Goal: Task Accomplishment & Management: Manage account settings

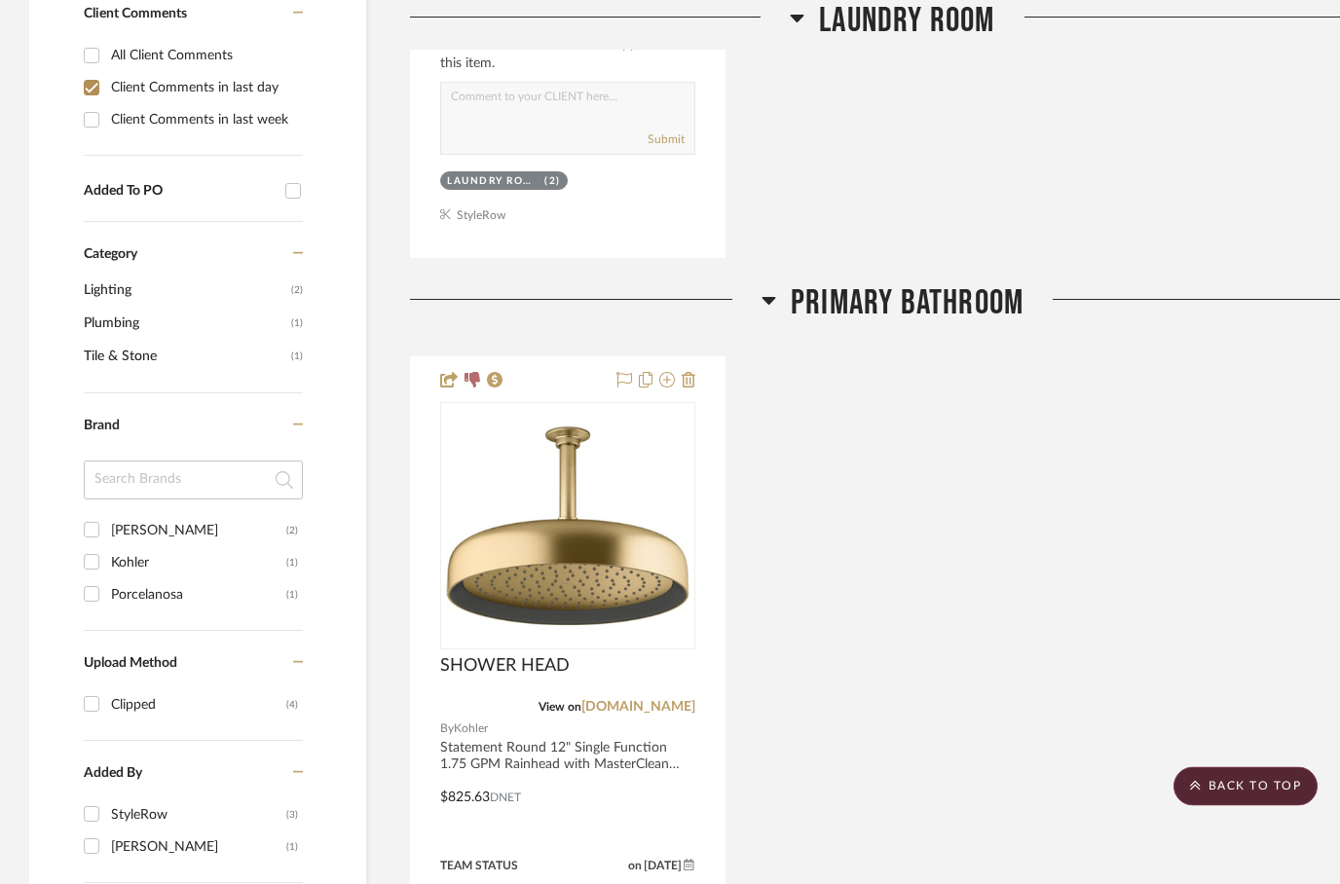
scroll to position [1210, 0]
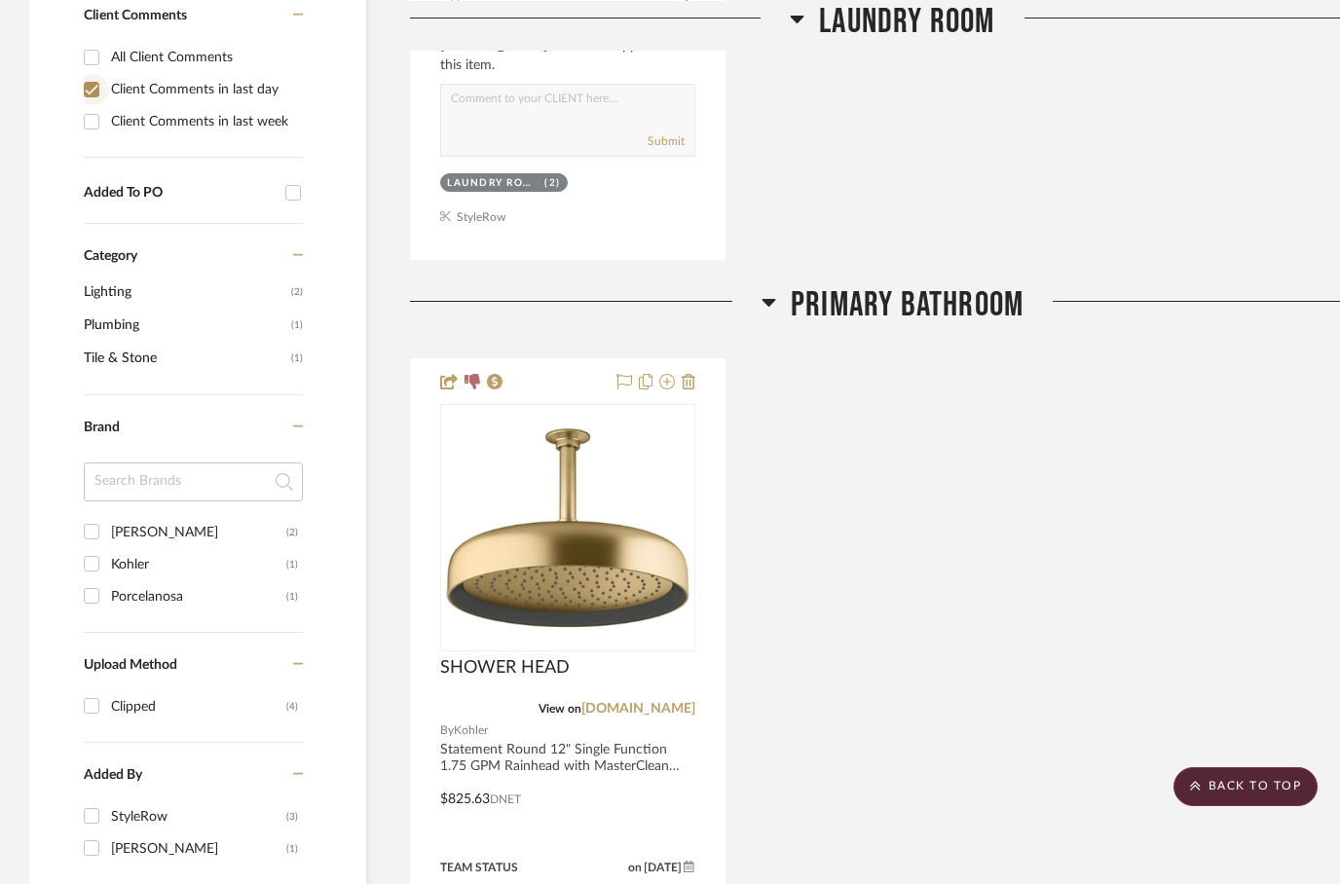
click at [90, 92] on input "Client Comments in last day" at bounding box center [91, 89] width 31 height 31
checkbox input "false"
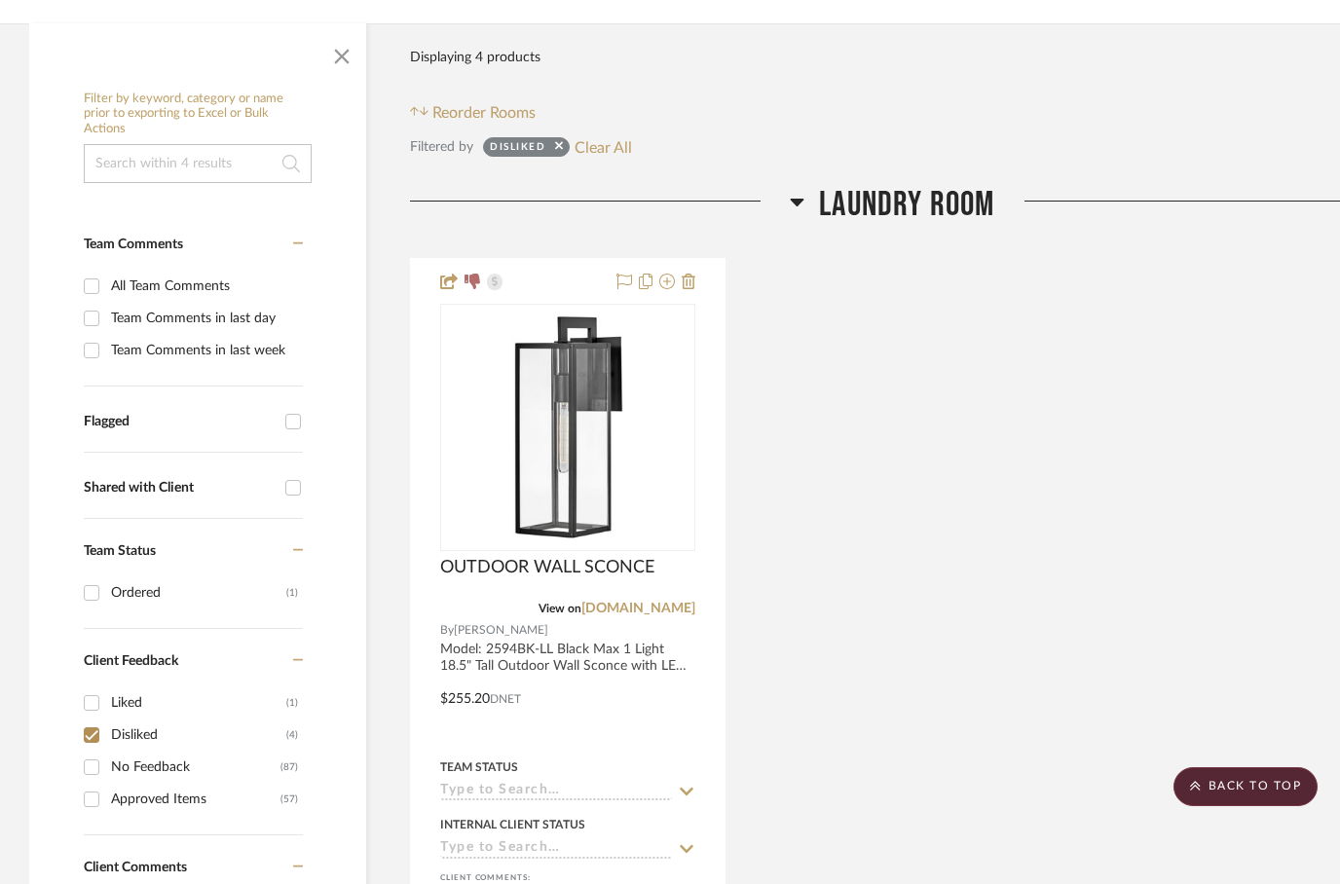
scroll to position [371, 0]
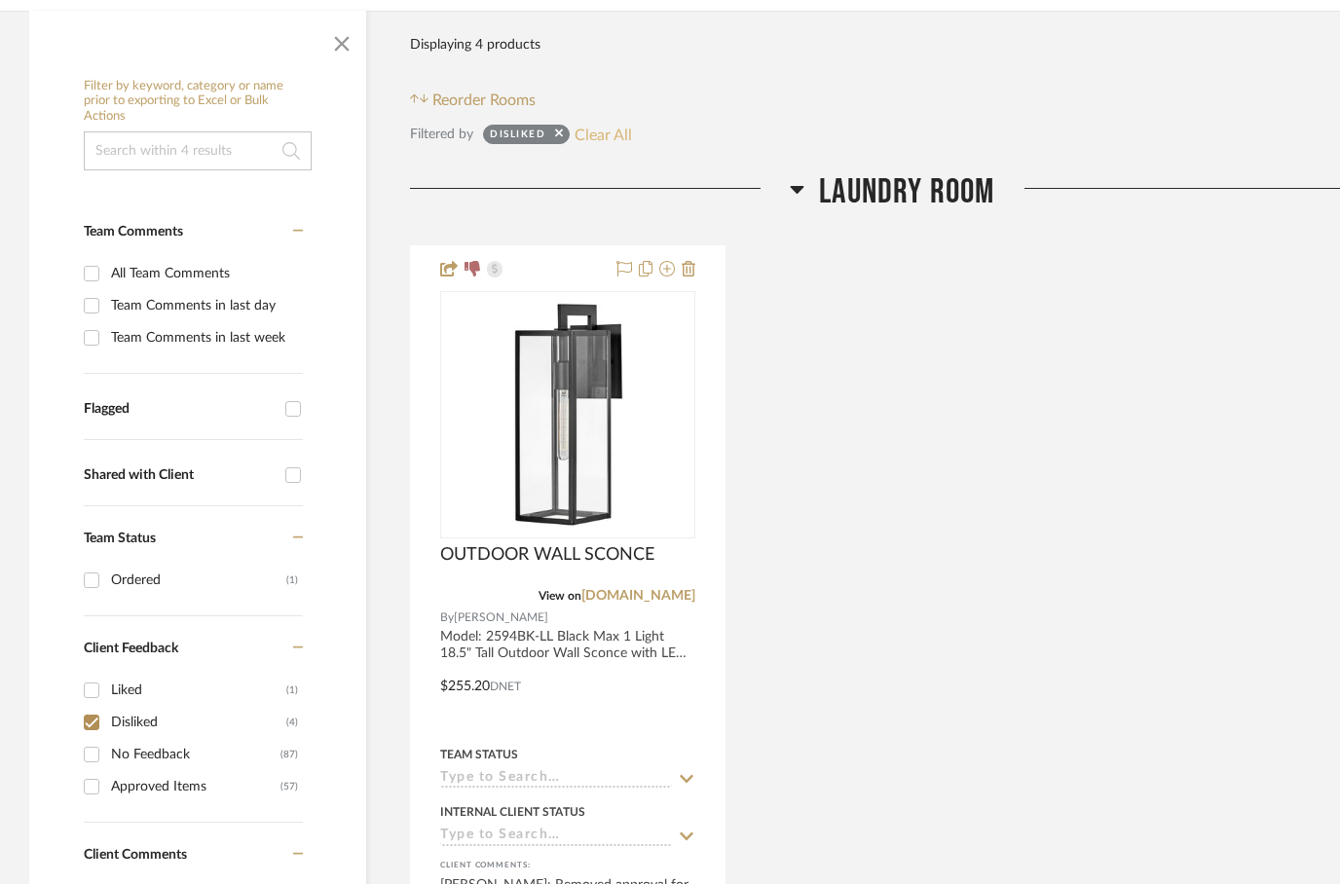
click at [611, 136] on button "Clear All" at bounding box center [602, 134] width 57 height 25
checkbox input "false"
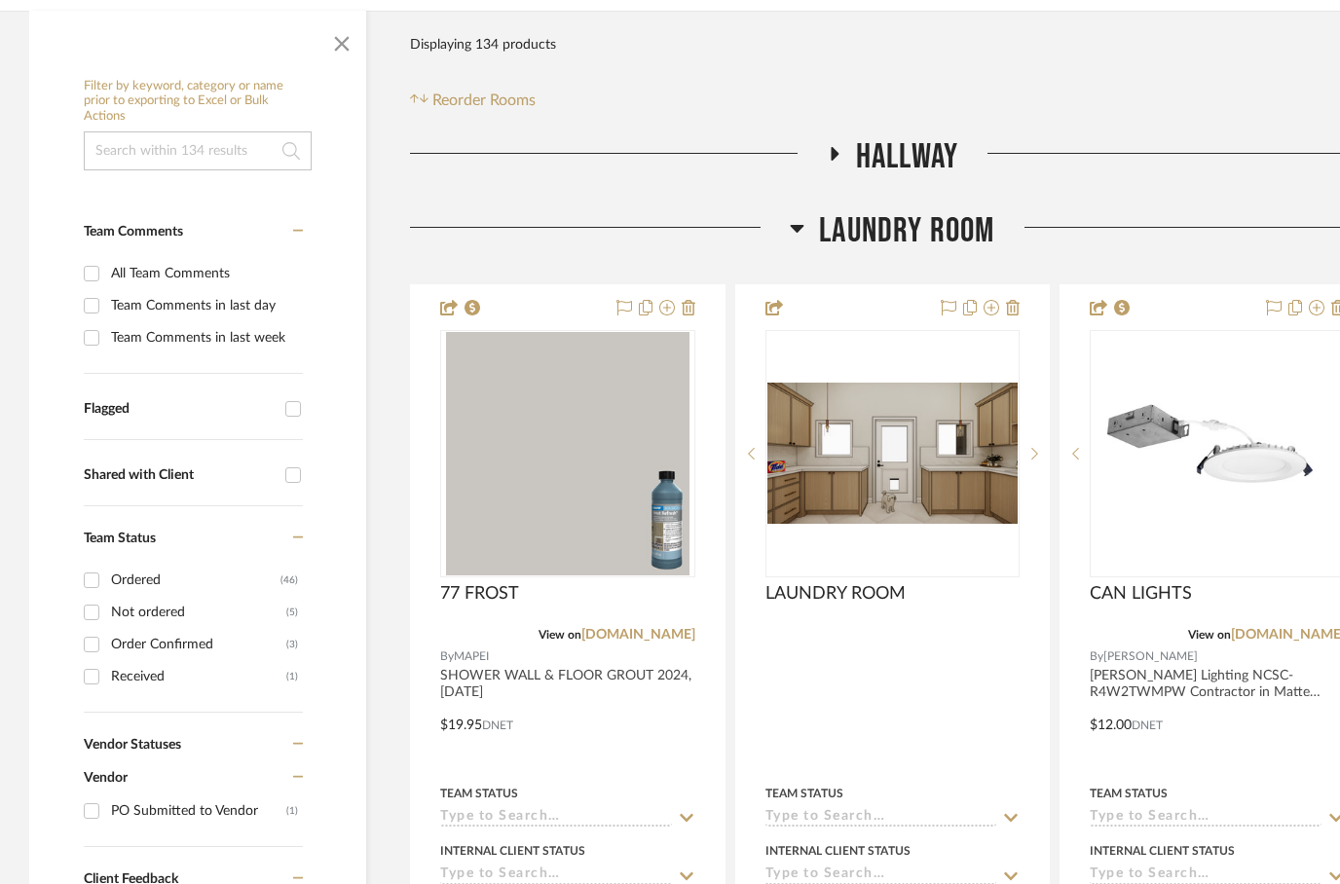
click at [801, 252] on h3 "Laundry Room" at bounding box center [892, 231] width 204 height 42
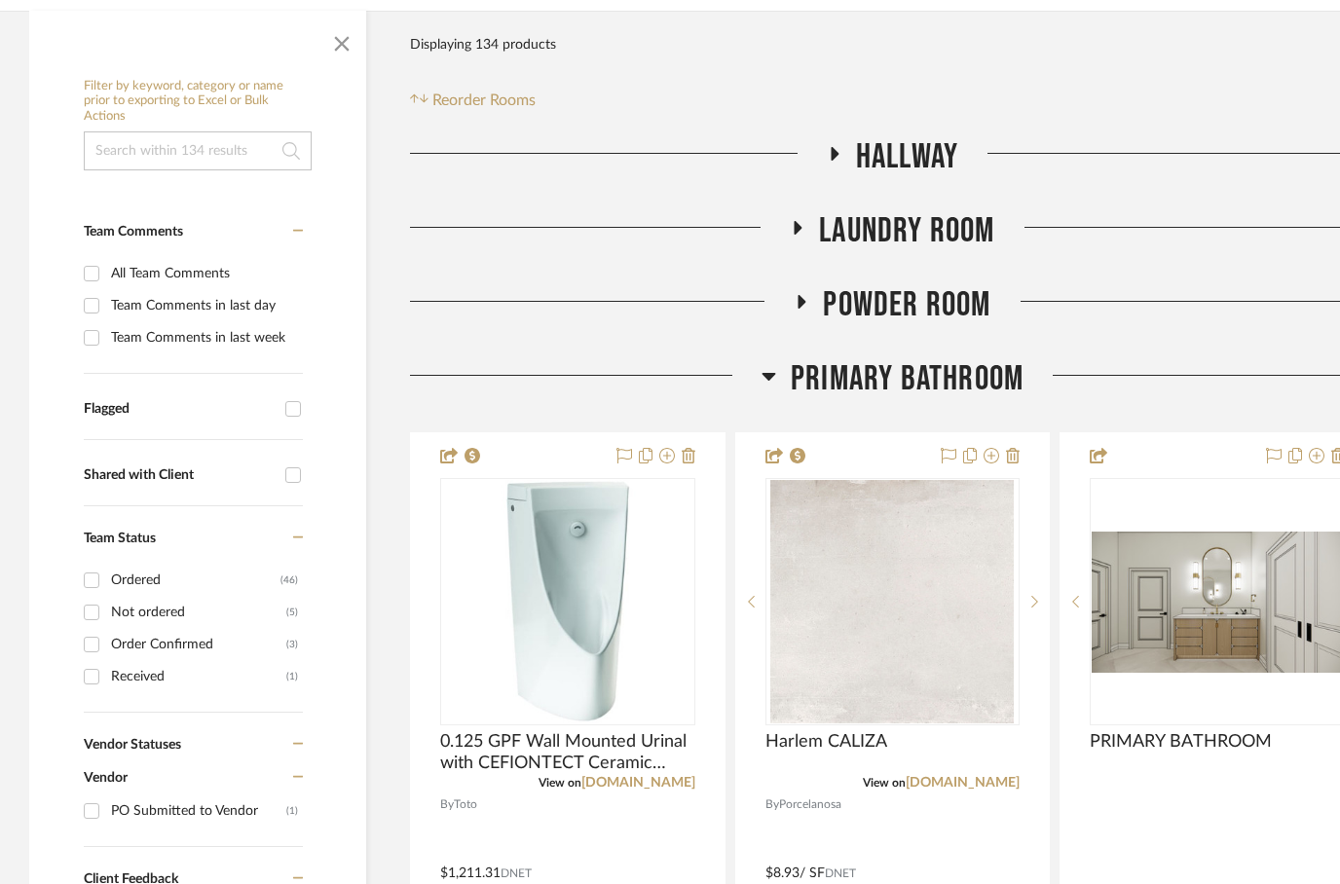
click at [768, 381] on icon at bounding box center [768, 377] width 14 height 8
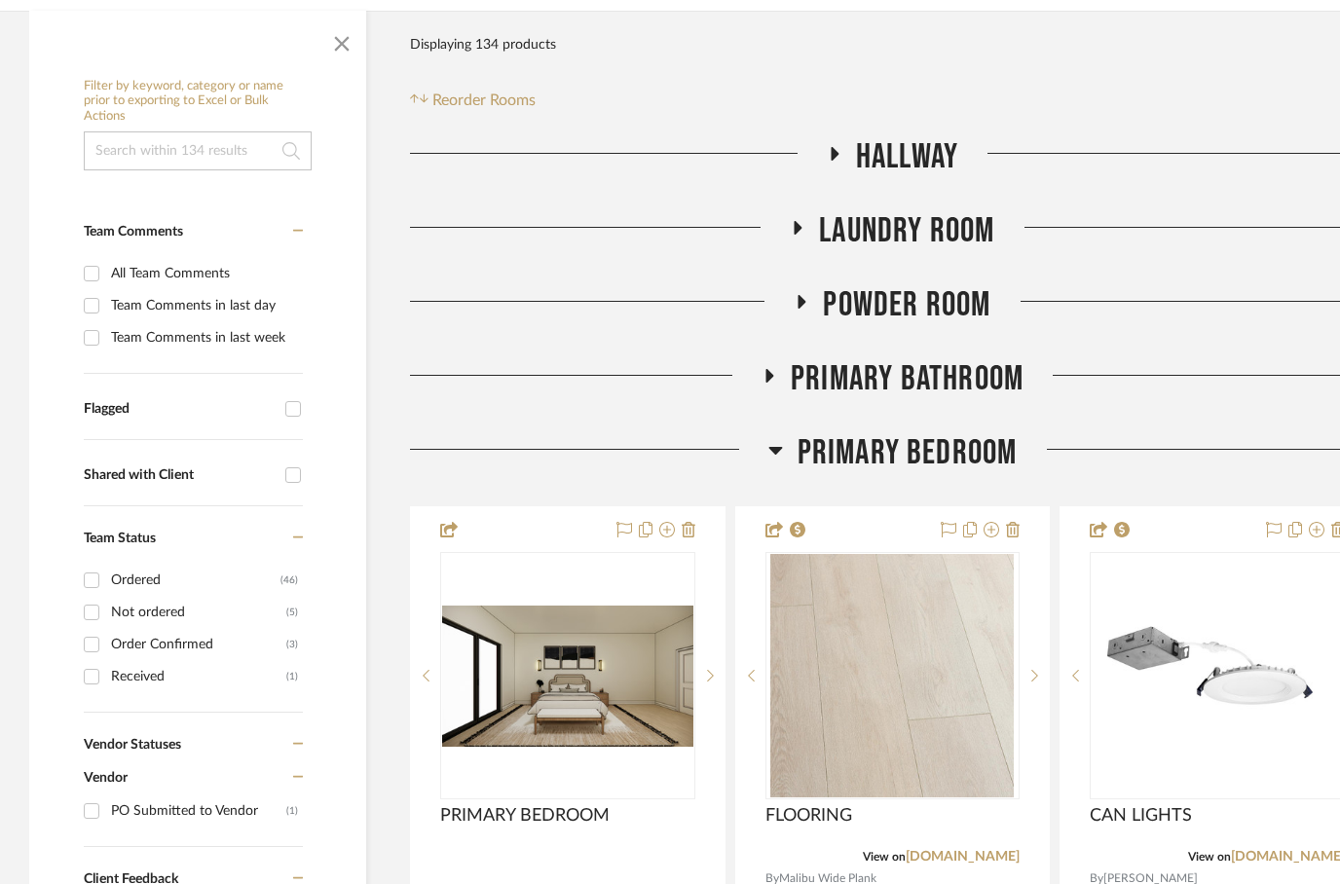
click at [772, 455] on icon at bounding box center [775, 451] width 14 height 8
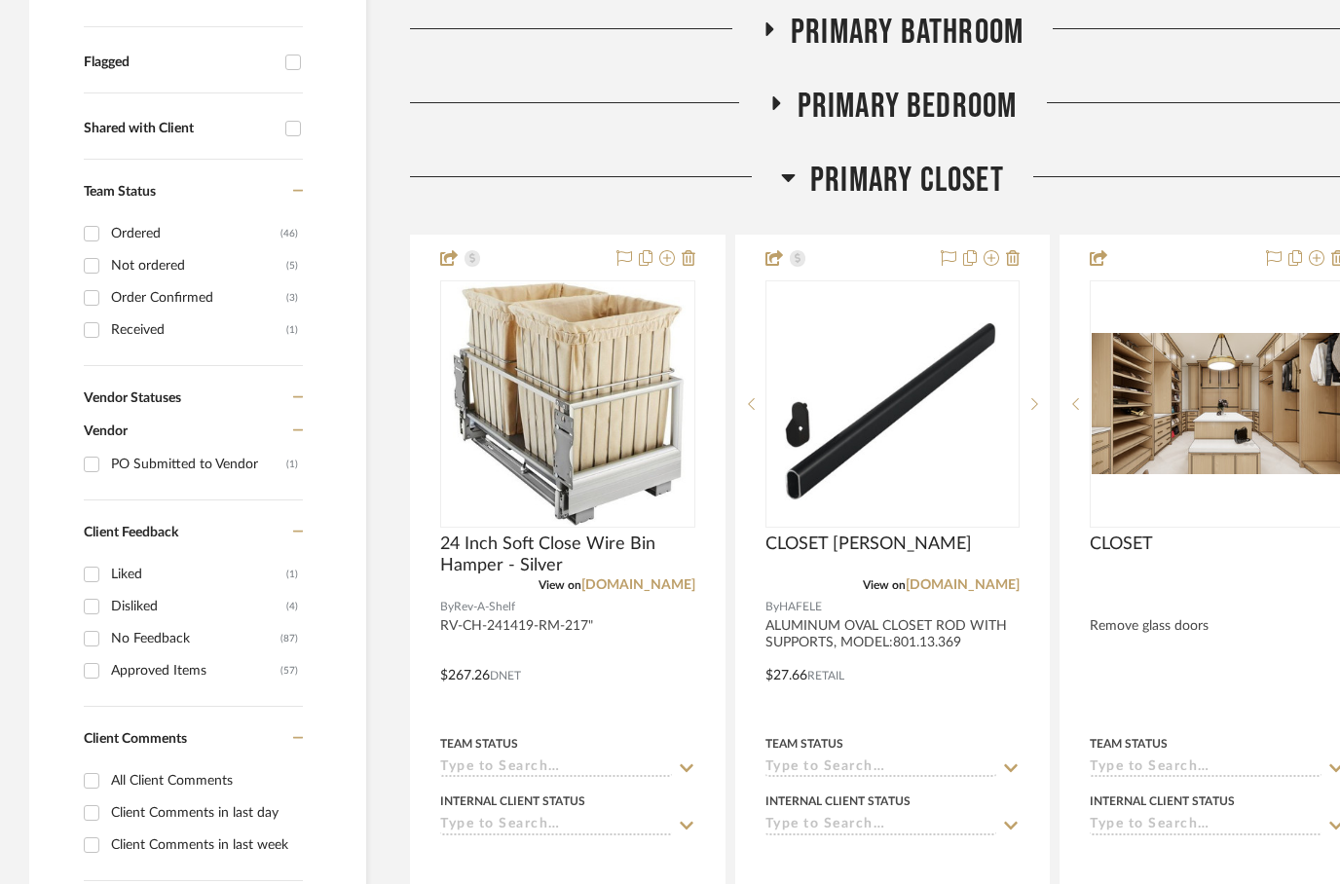
scroll to position [757, 0]
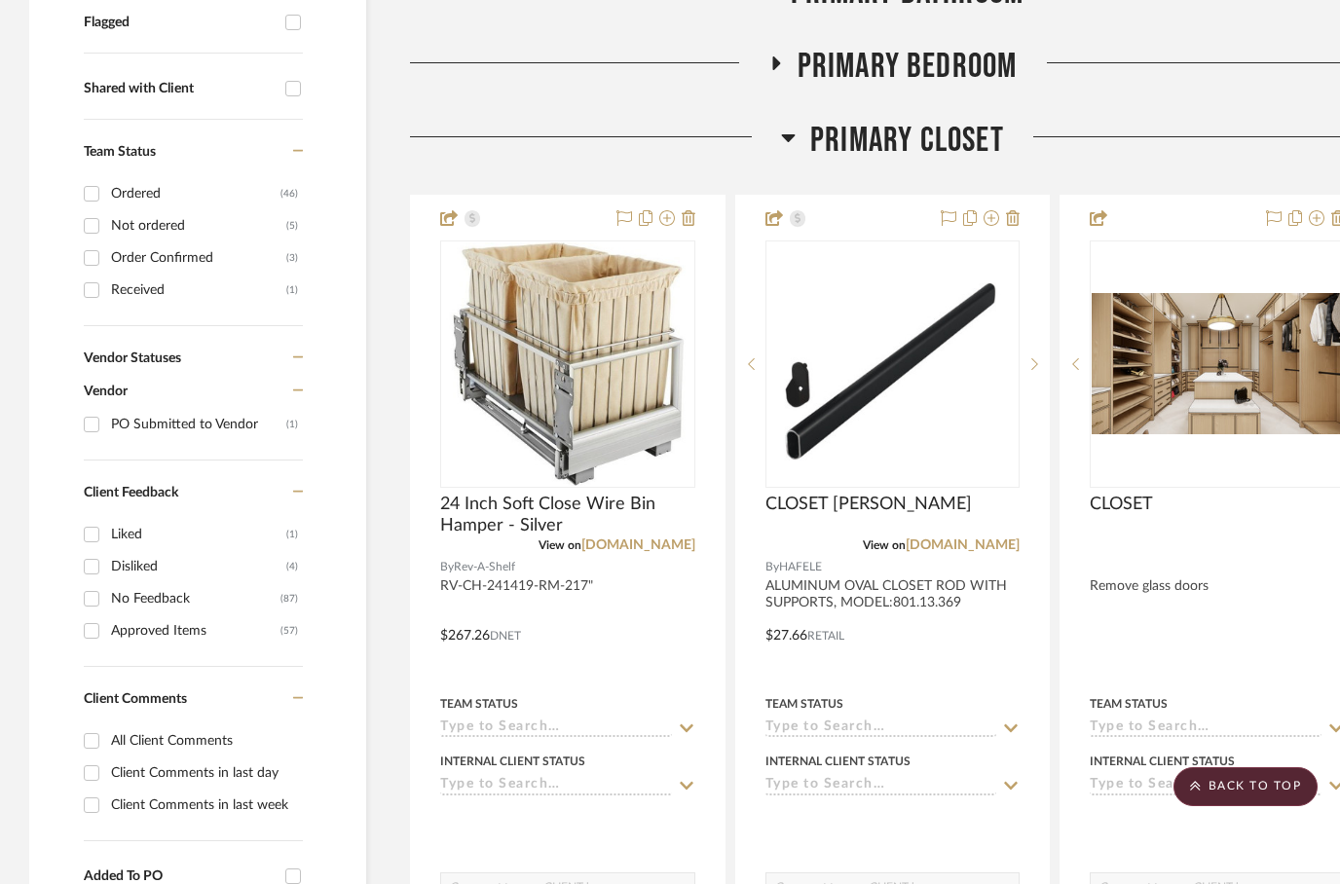
click at [788, 149] on icon at bounding box center [788, 137] width 15 height 23
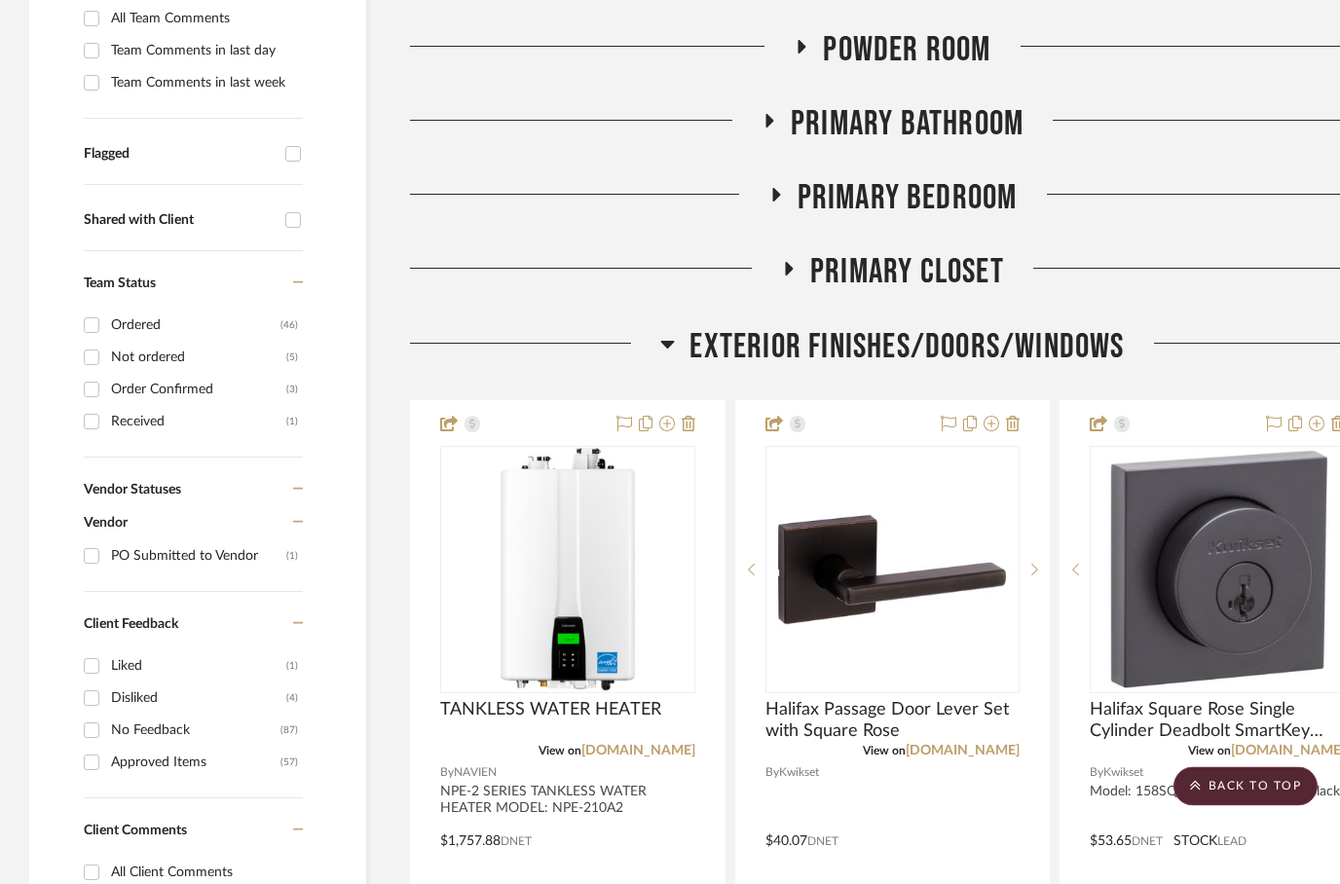
click at [769, 121] on icon at bounding box center [769, 122] width 8 height 14
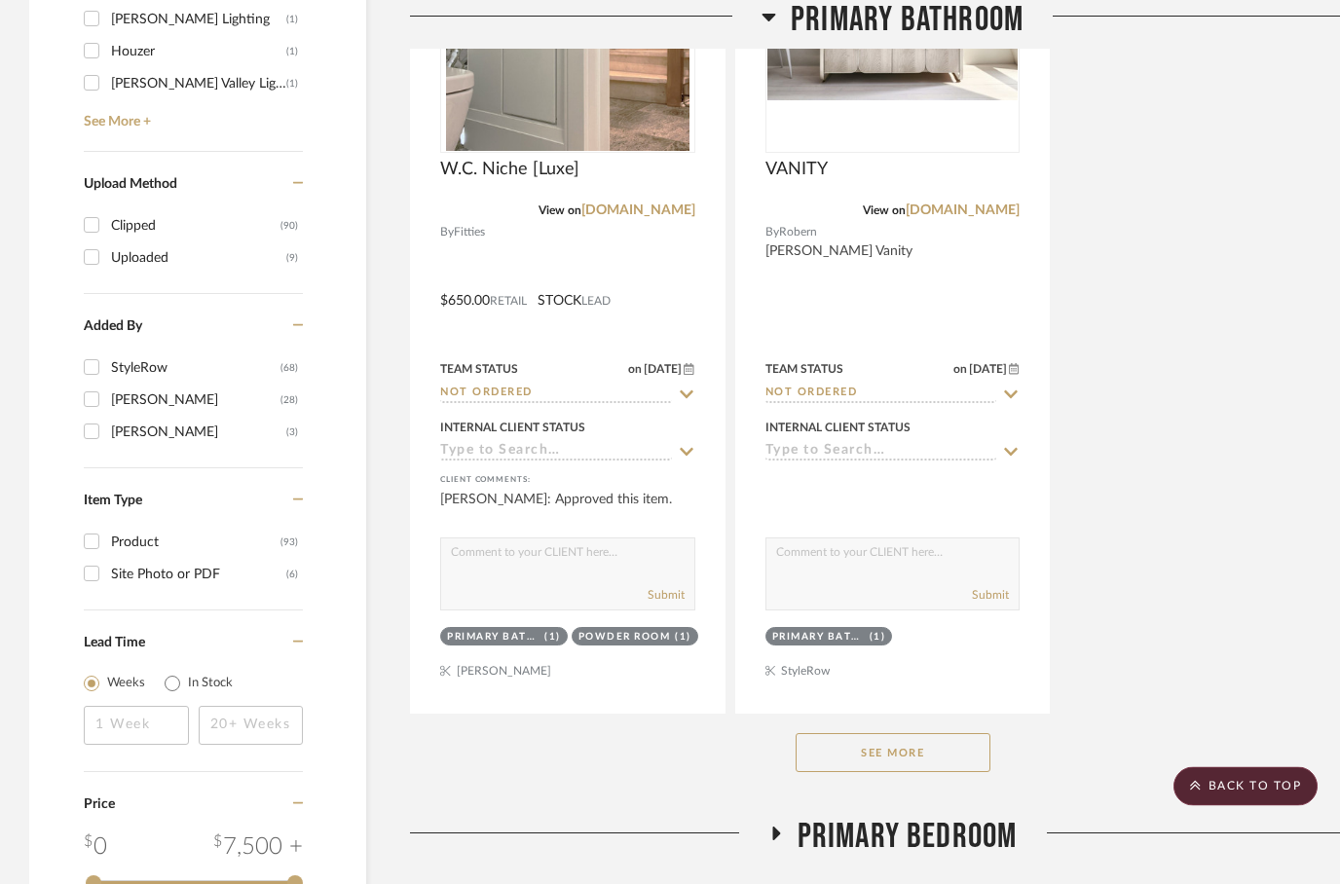
click at [887, 757] on button "See More" at bounding box center [892, 753] width 195 height 39
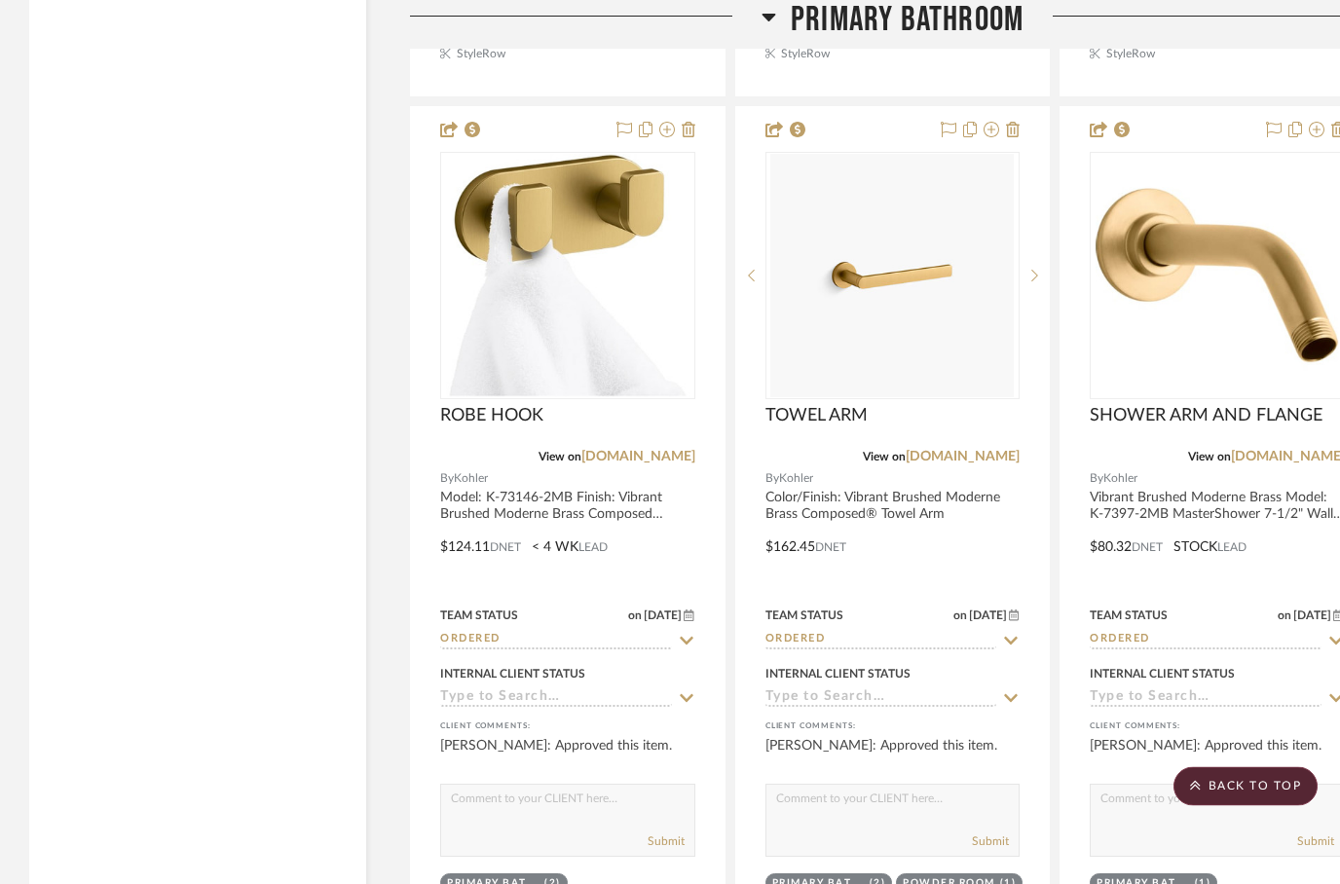
scroll to position [8468, 62]
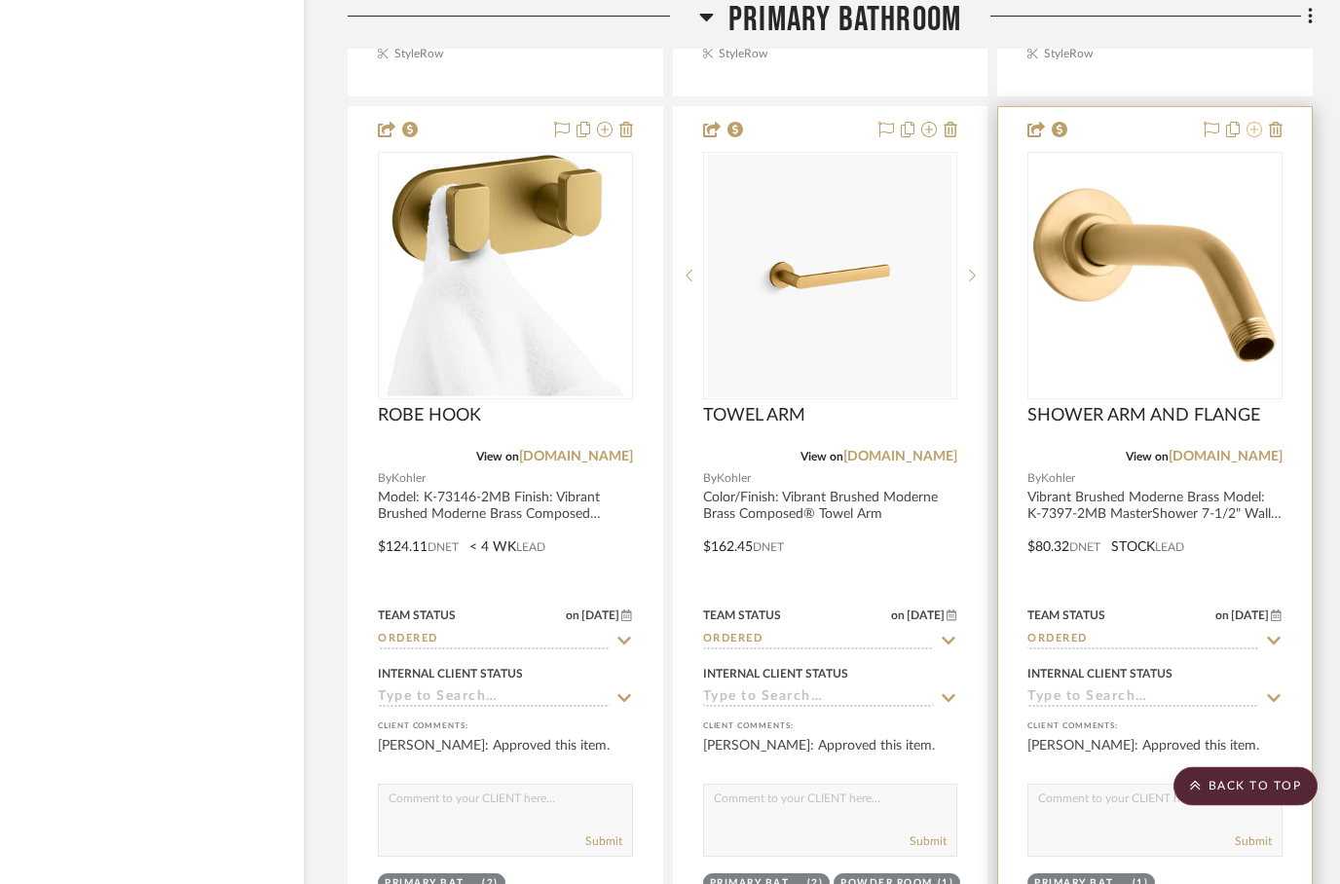
click at [1249, 139] on fa-icon at bounding box center [1254, 132] width 16 height 16
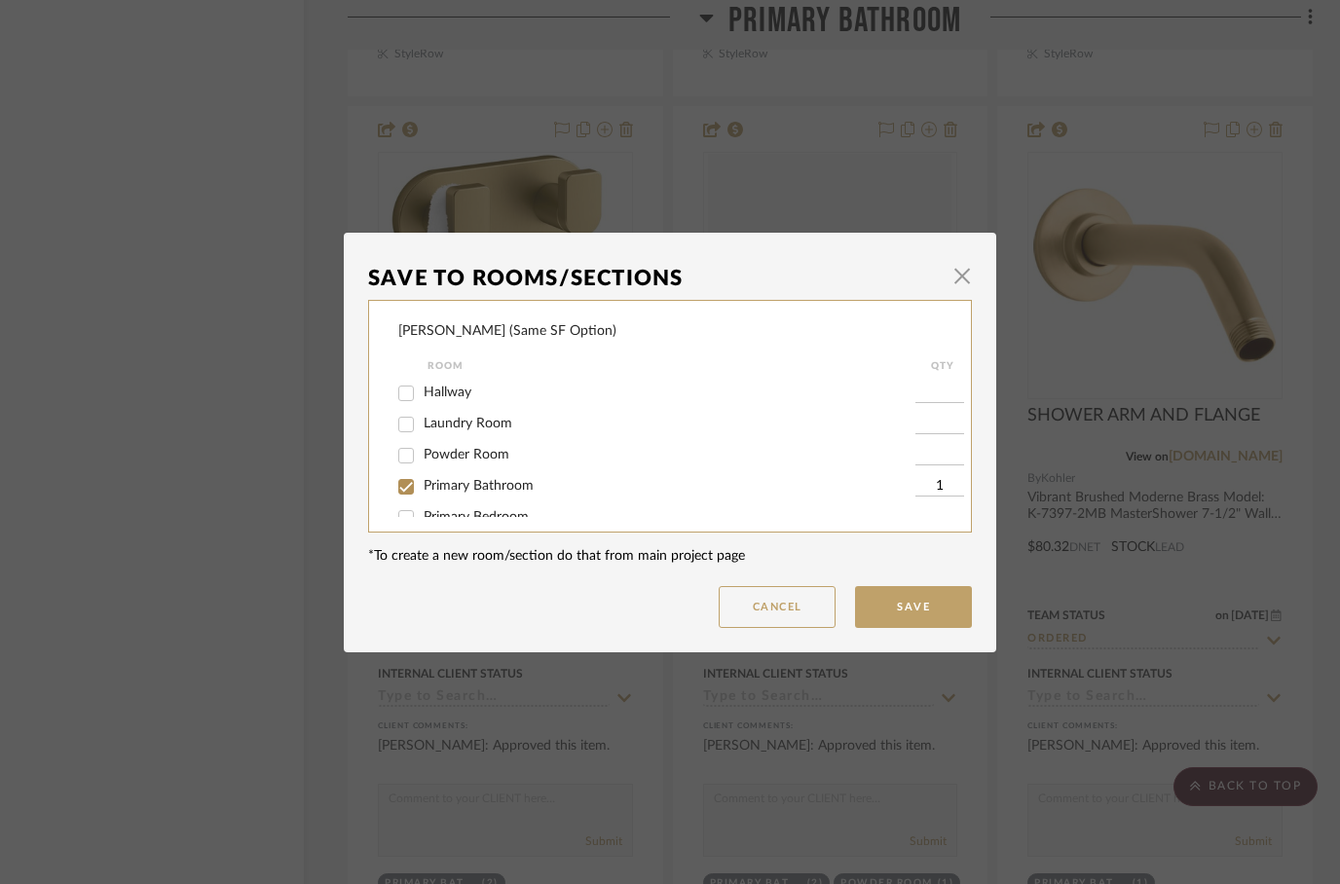
click at [941, 496] on input "1" at bounding box center [939, 486] width 49 height 19
type input "2"
click at [907, 611] on button "Save" at bounding box center [913, 607] width 117 height 42
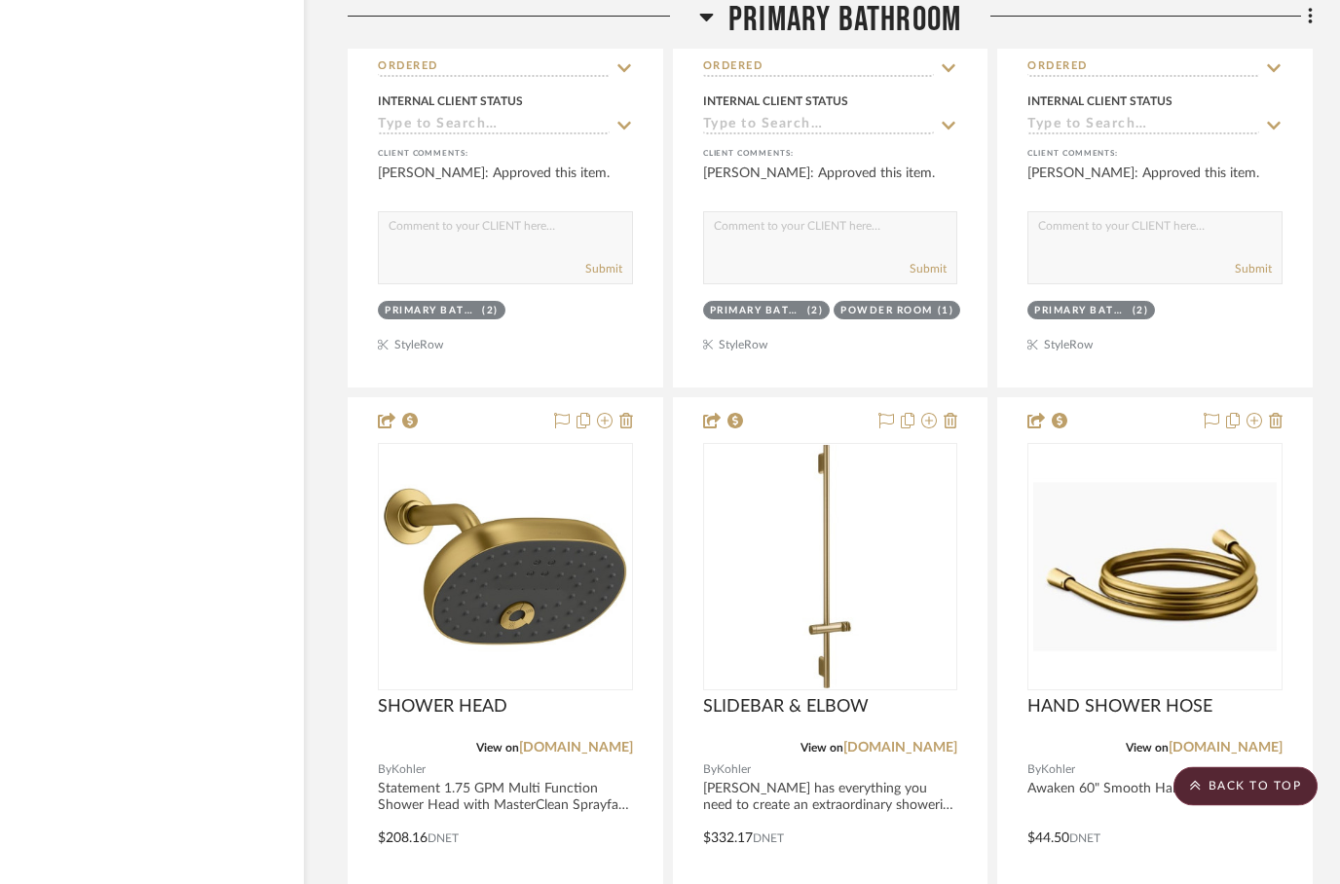
scroll to position [9177, 62]
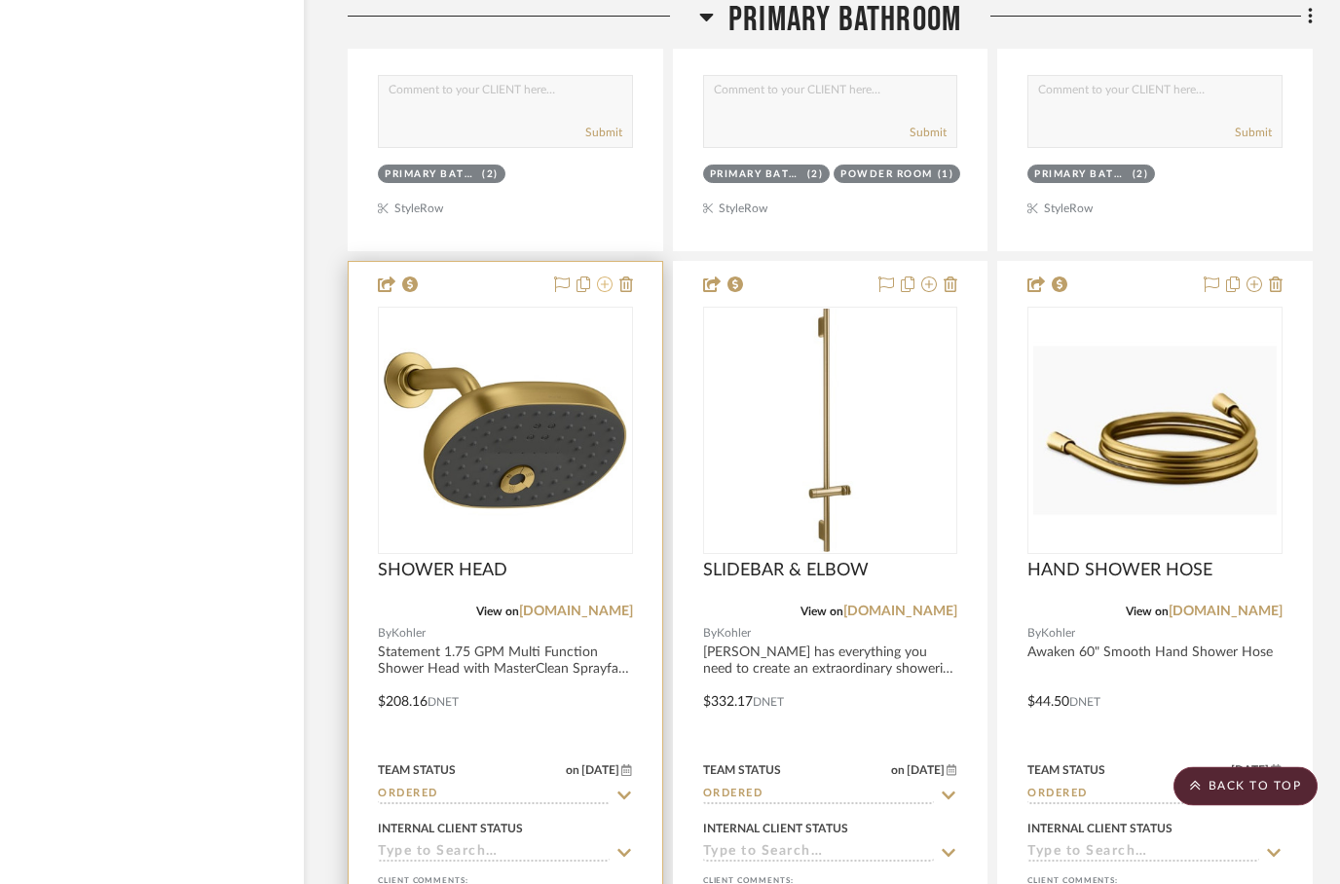
click at [605, 294] on fa-icon at bounding box center [605, 286] width 16 height 16
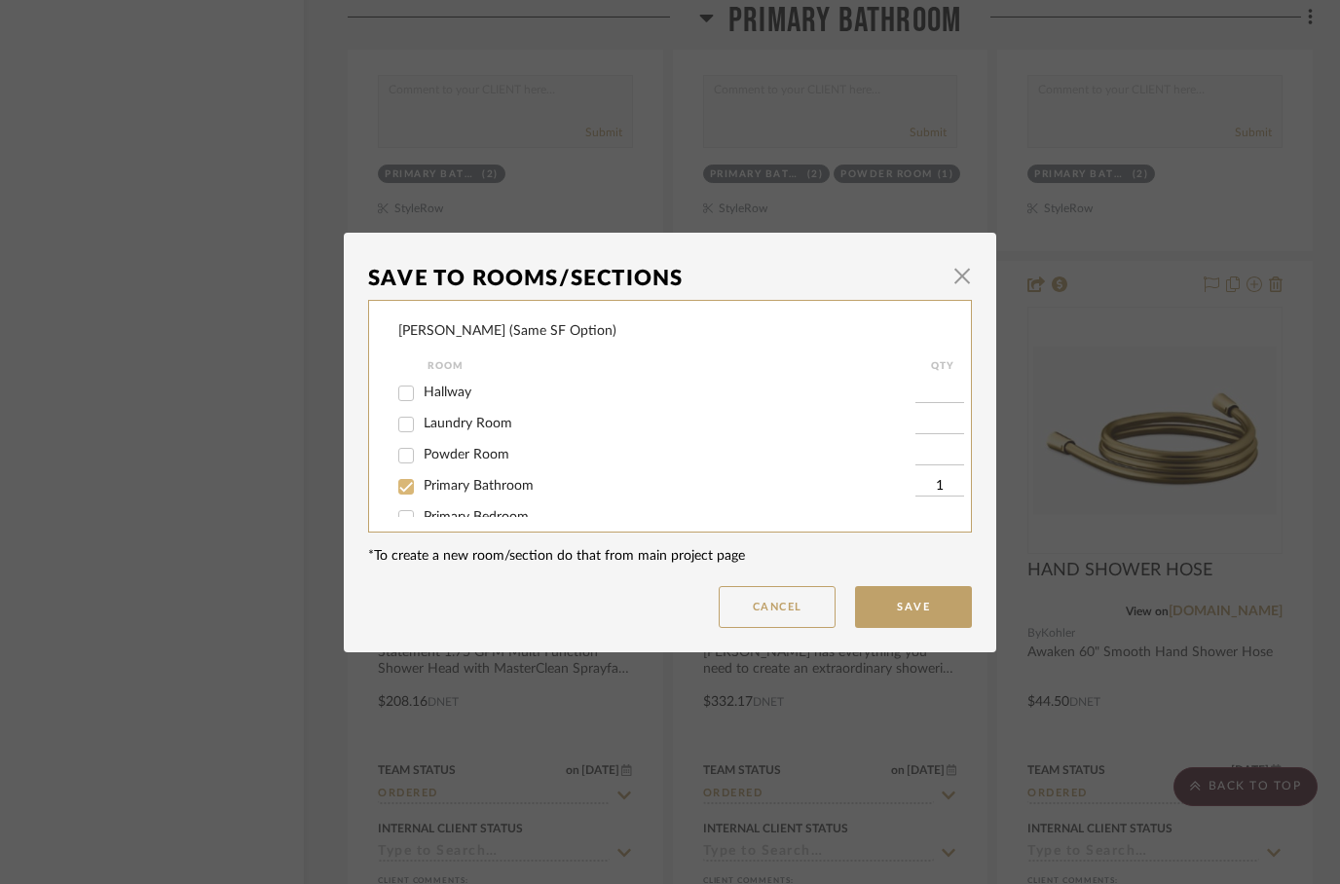
click at [412, 496] on input "Primary Bathroom" at bounding box center [405, 486] width 31 height 31
checkbox input "false"
click at [407, 495] on input "Primary Bathroom" at bounding box center [405, 486] width 31 height 31
checkbox input "true"
type input "2"
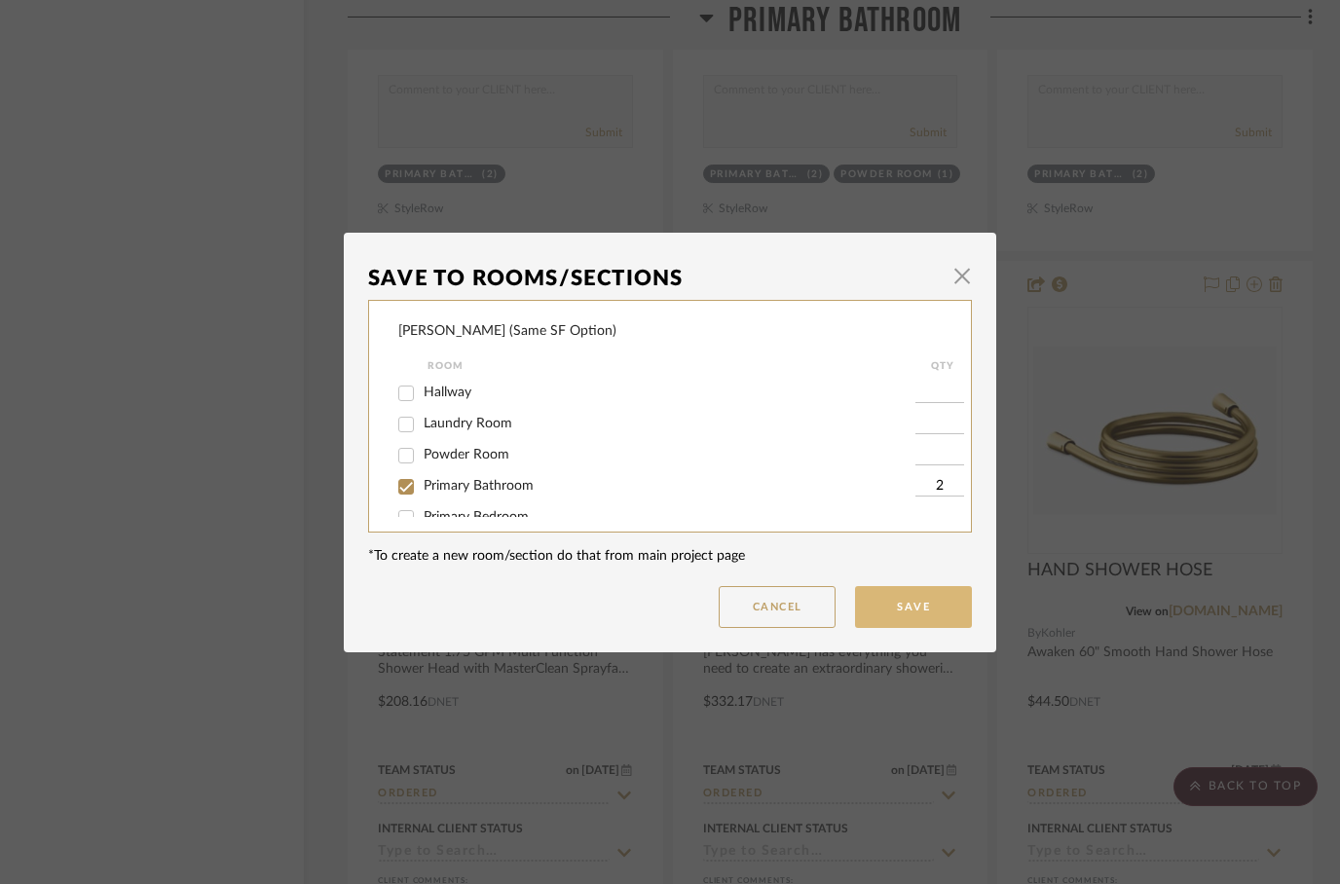
click at [901, 597] on button "Save" at bounding box center [913, 607] width 117 height 42
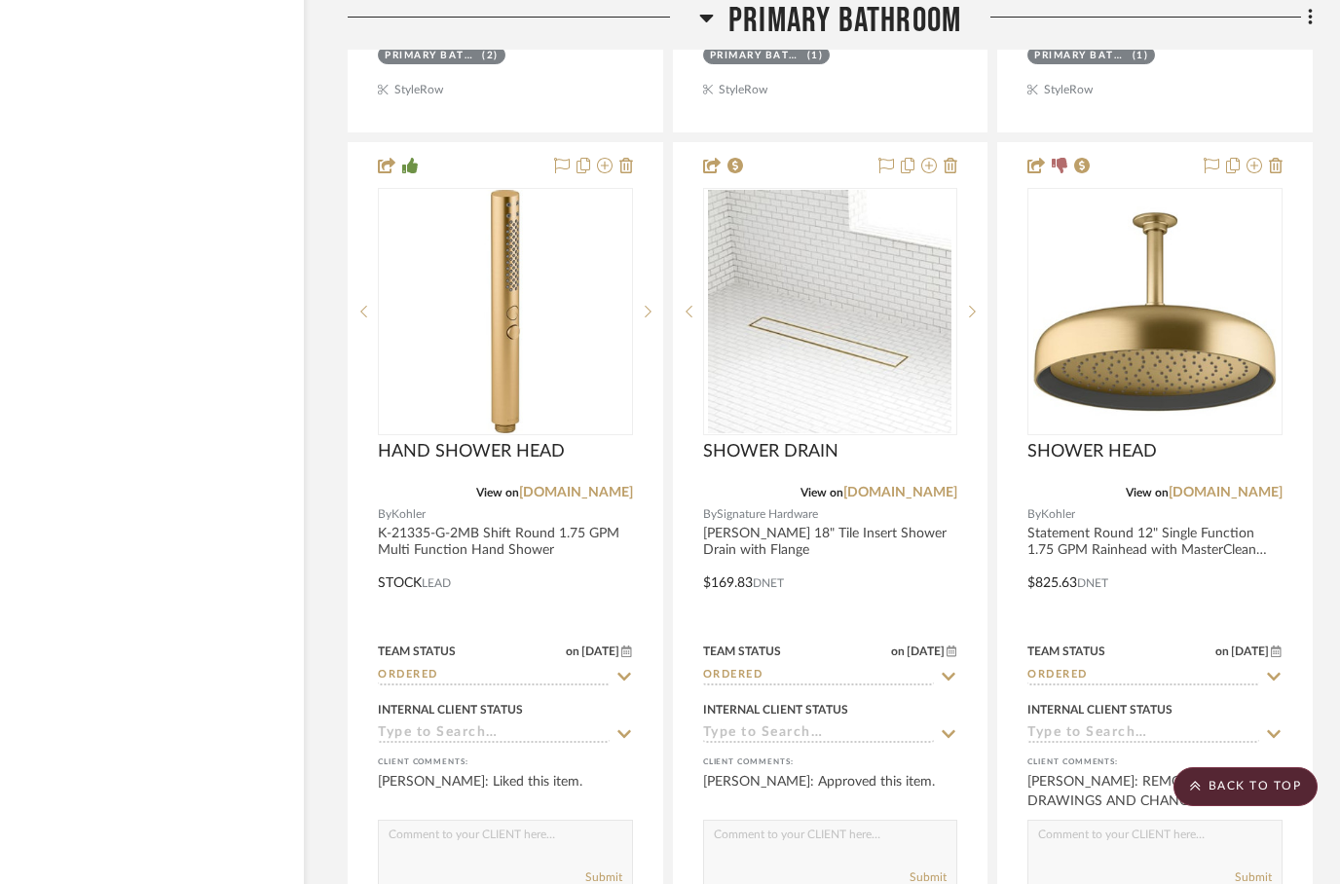
scroll to position [10158, 62]
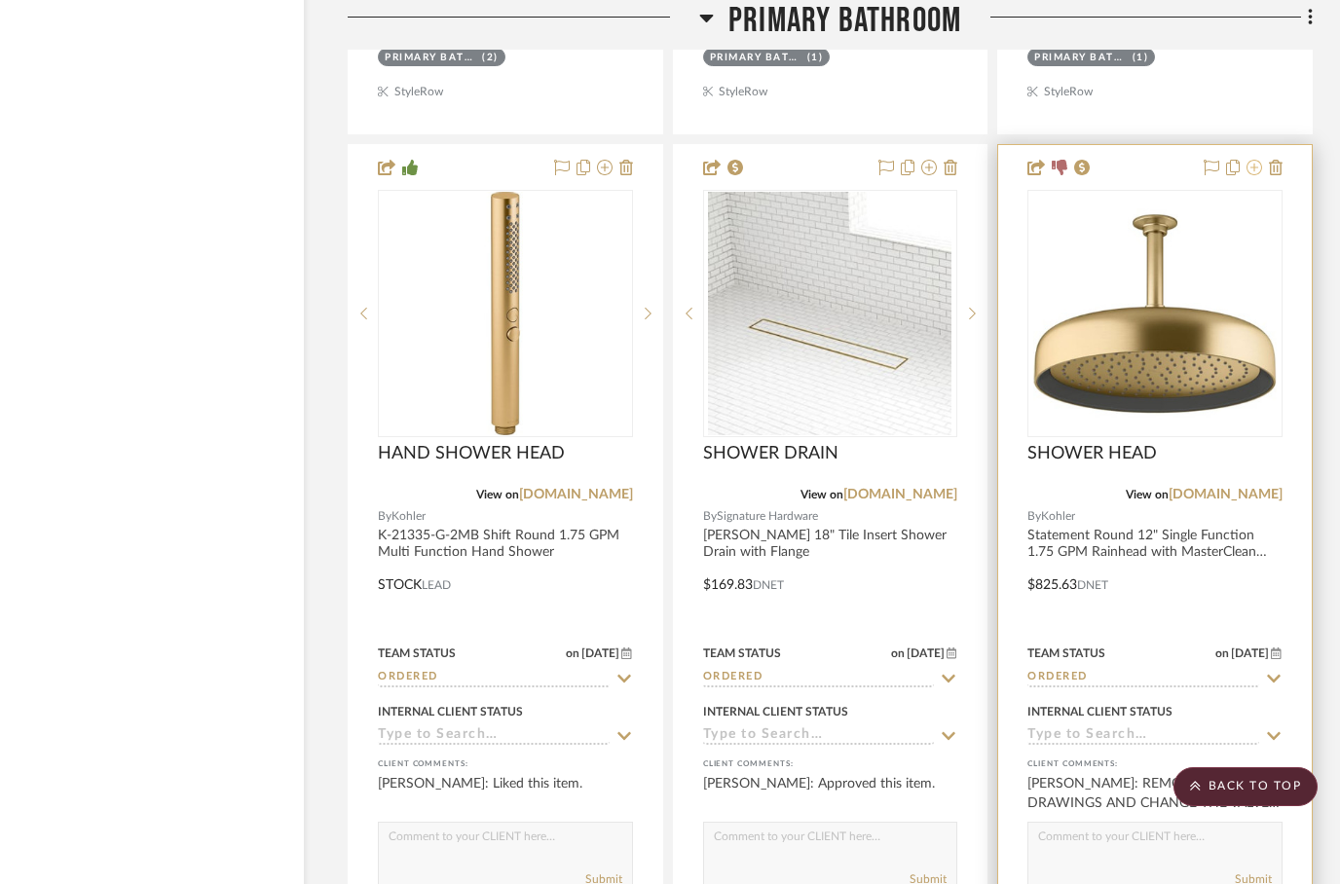
click at [1261, 173] on icon at bounding box center [1254, 168] width 16 height 16
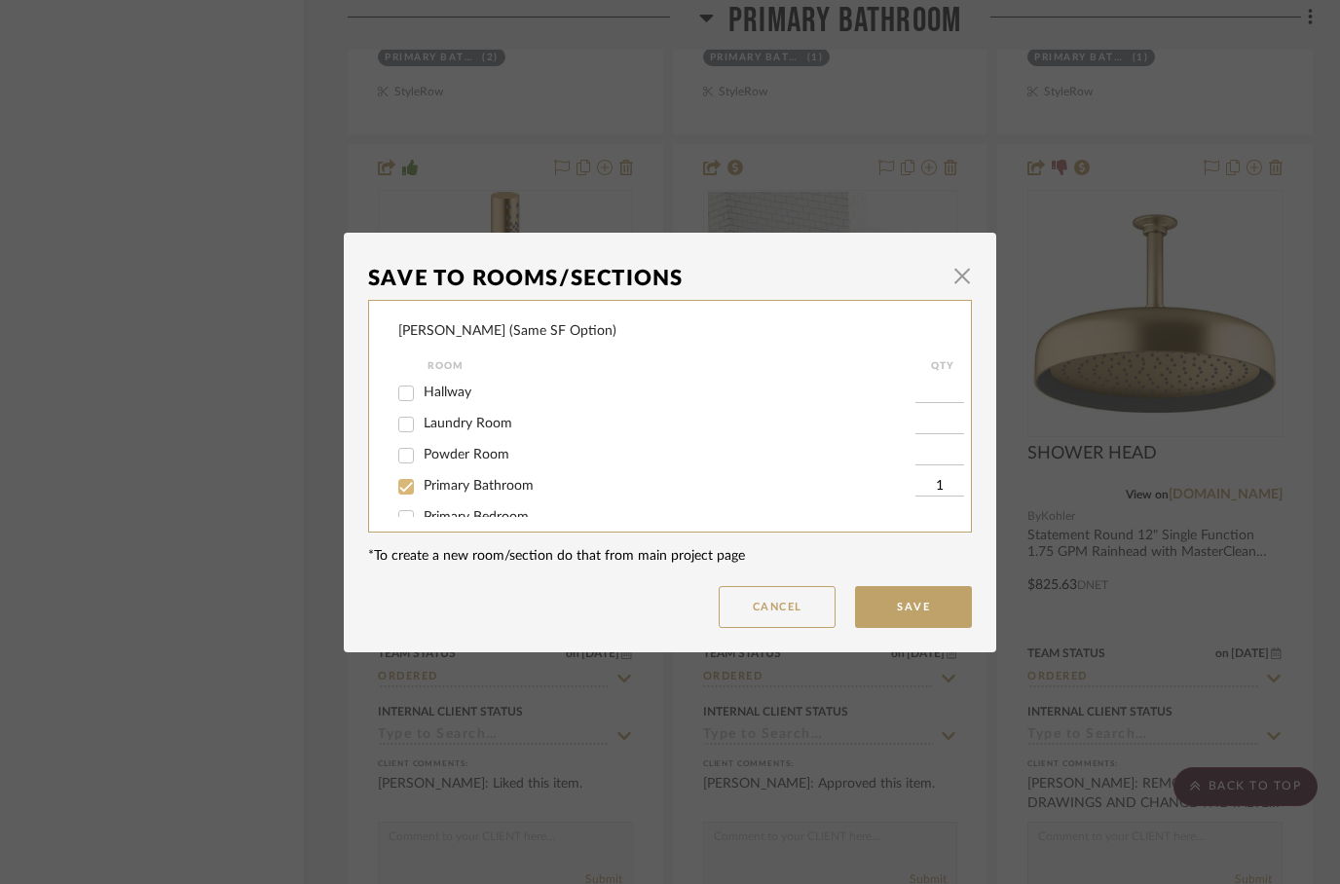
click at [412, 496] on input "Primary Bathroom" at bounding box center [405, 486] width 31 height 31
checkbox input "false"
click at [902, 586] on button "Save" at bounding box center [913, 607] width 117 height 42
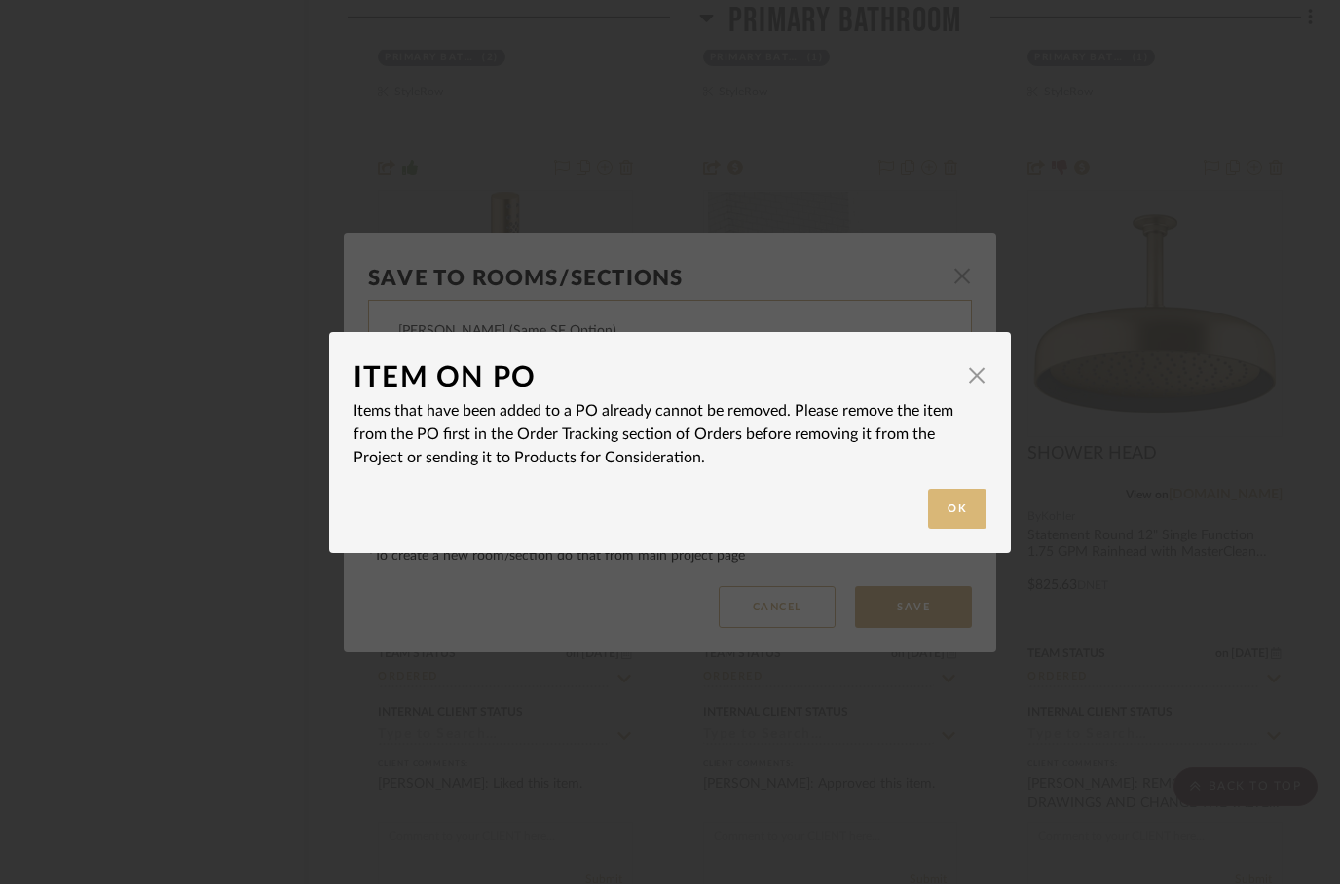
click at [944, 514] on button "Ok" at bounding box center [957, 509] width 58 height 40
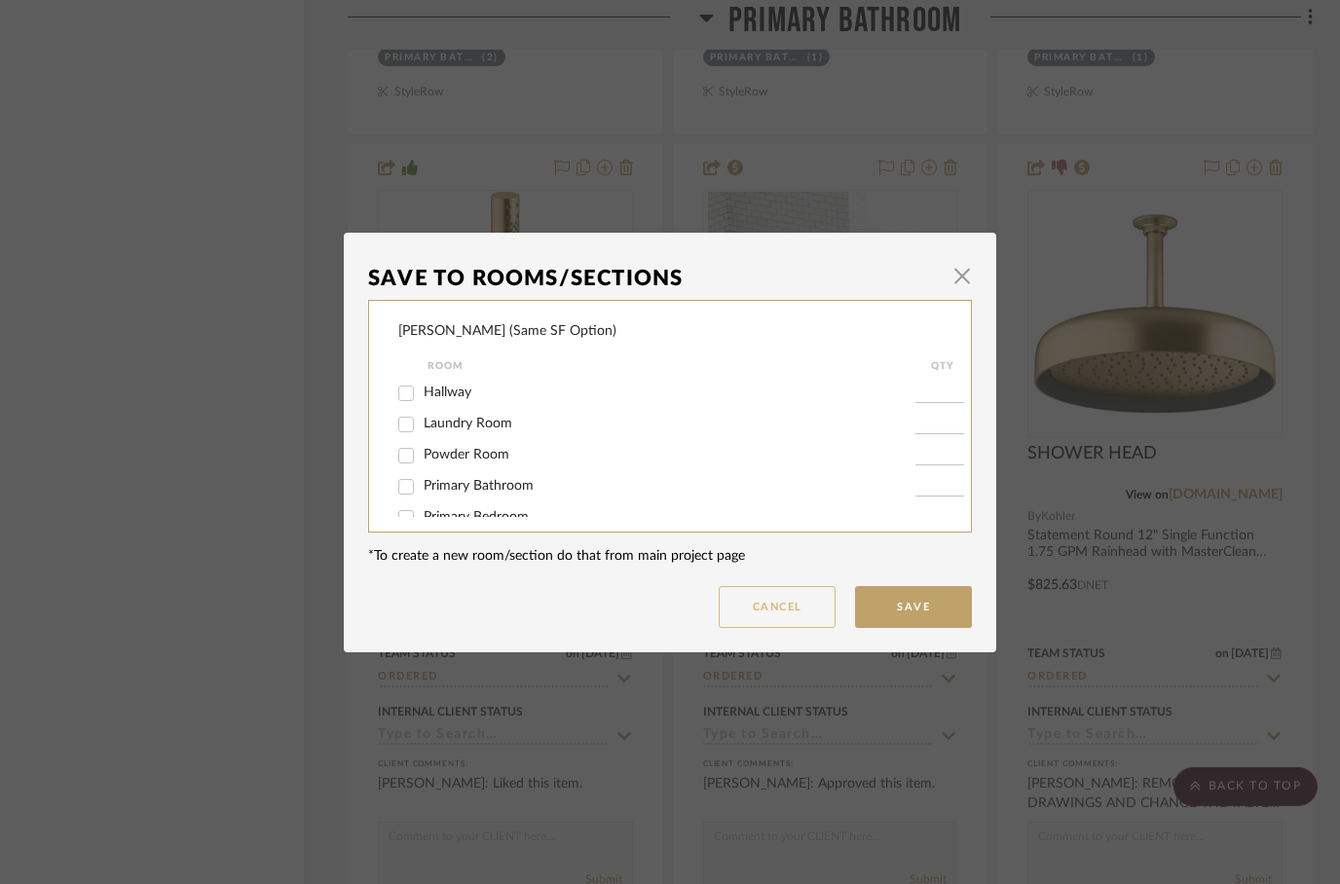
click at [779, 616] on button "Cancel" at bounding box center [776, 607] width 117 height 42
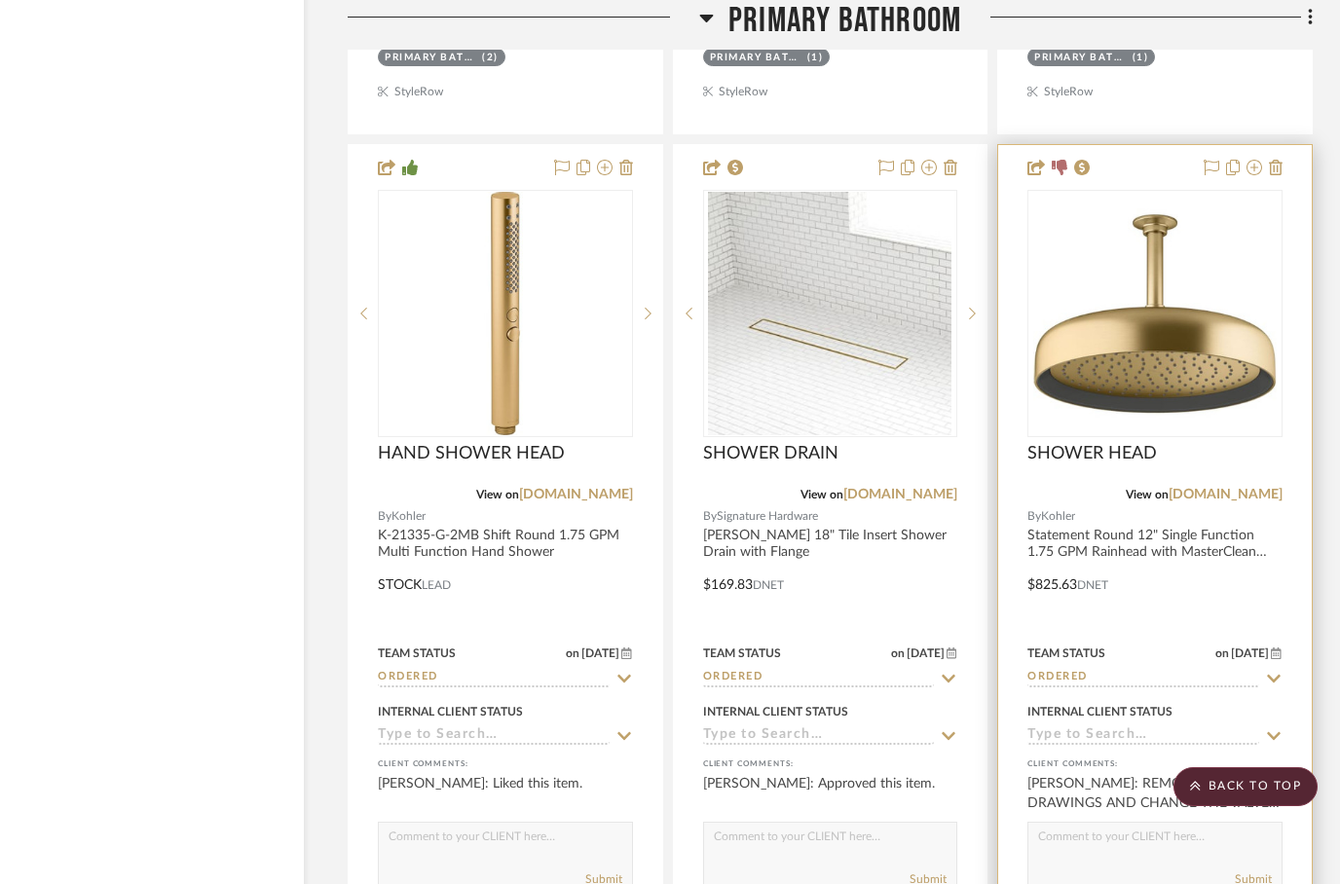
click at [1138, 178] on div at bounding box center [1154, 571] width 313 height 852
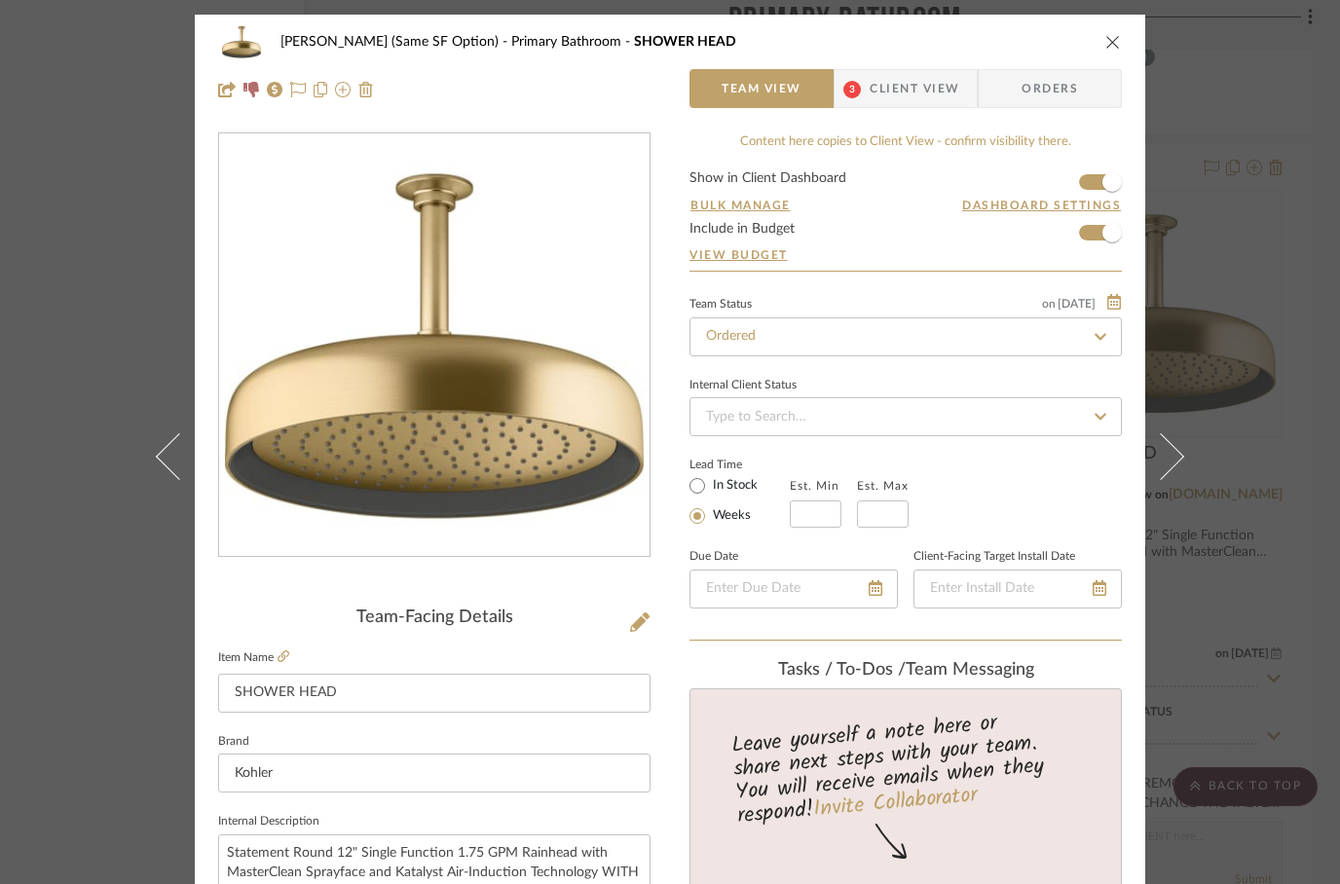
click at [1032, 89] on span "Orders" at bounding box center [1049, 88] width 99 height 39
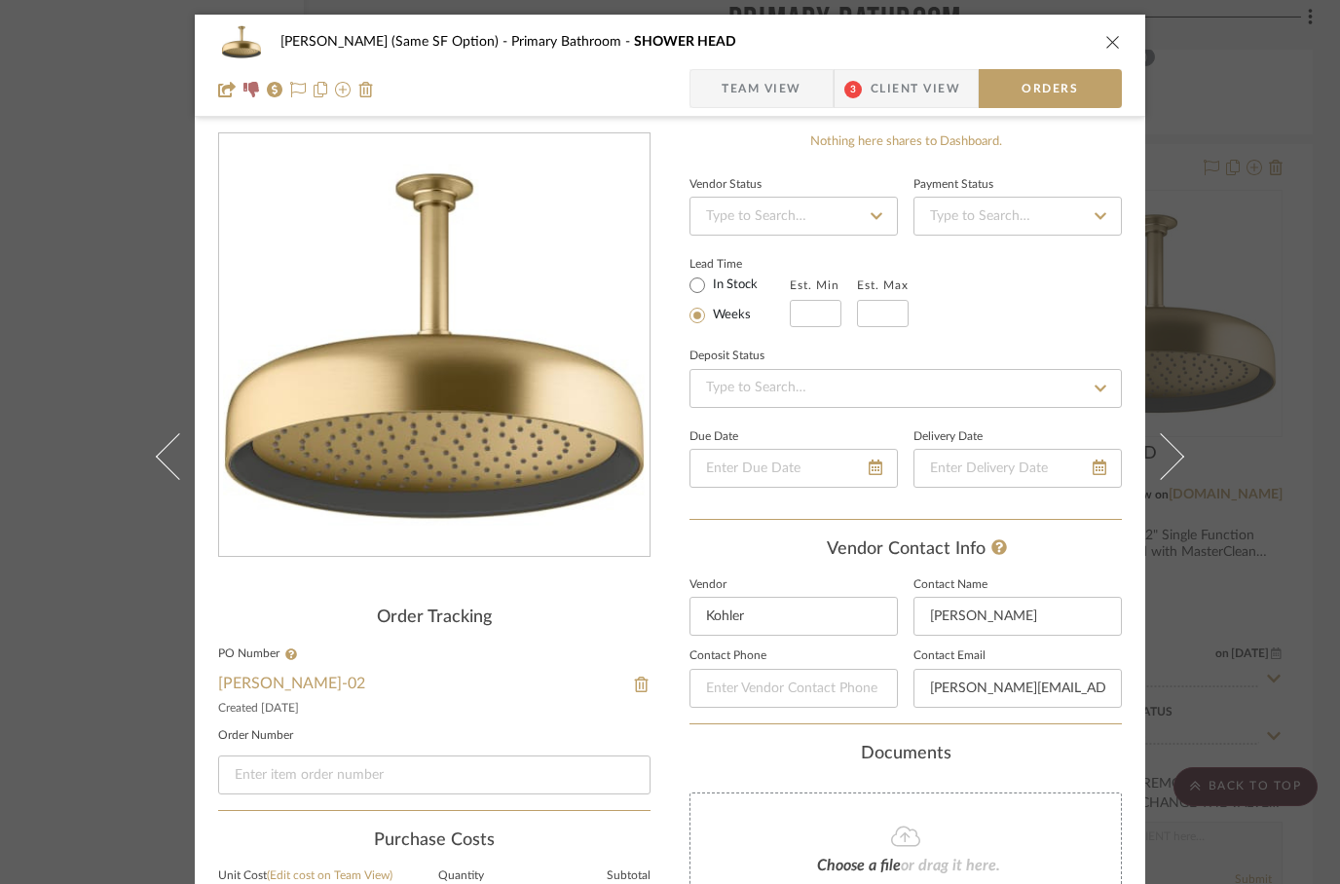
scroll to position [87, 0]
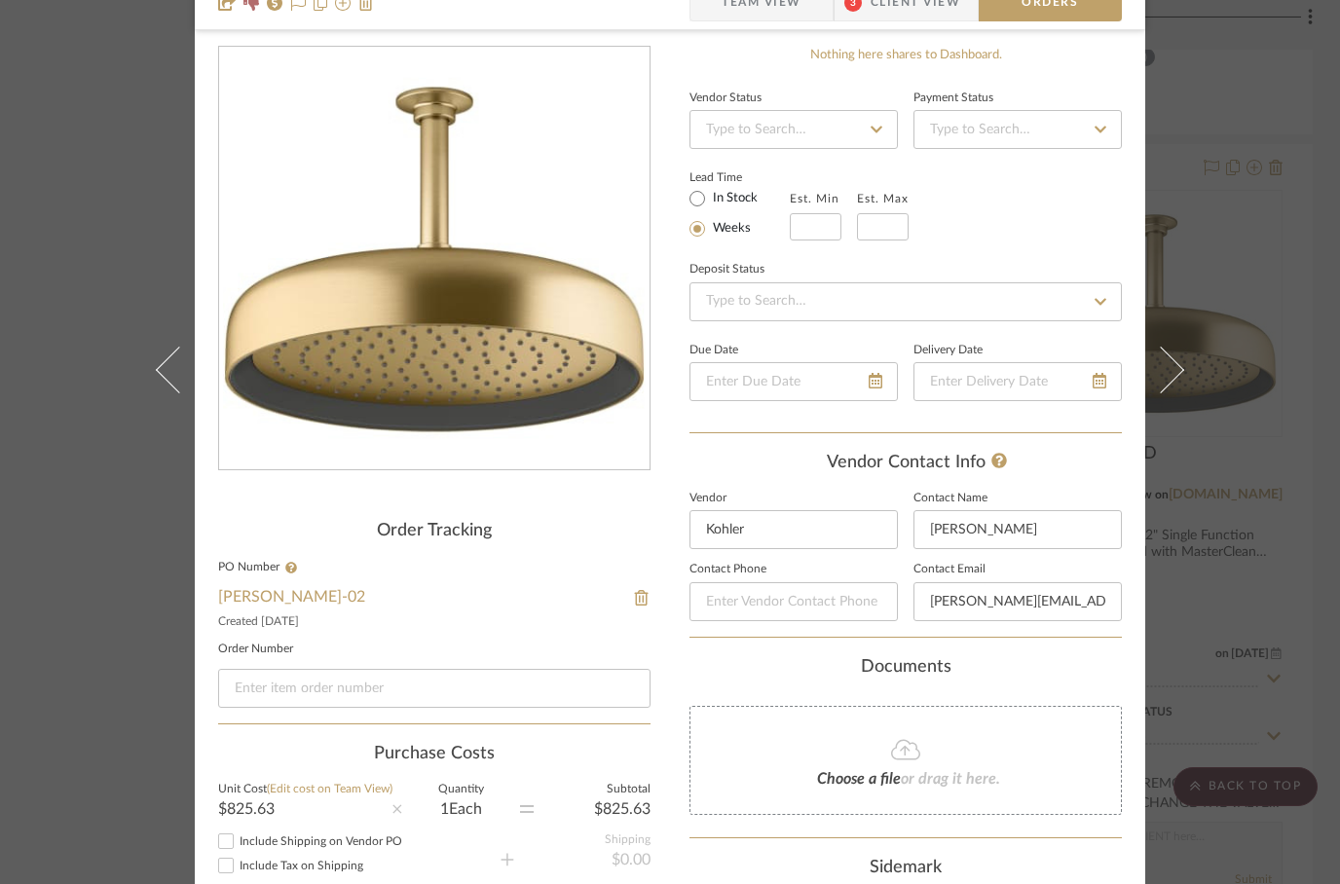
click at [642, 615] on div "Created [DATE]" at bounding box center [434, 621] width 432 height 16
click at [635, 605] on img at bounding box center [642, 598] width 18 height 16
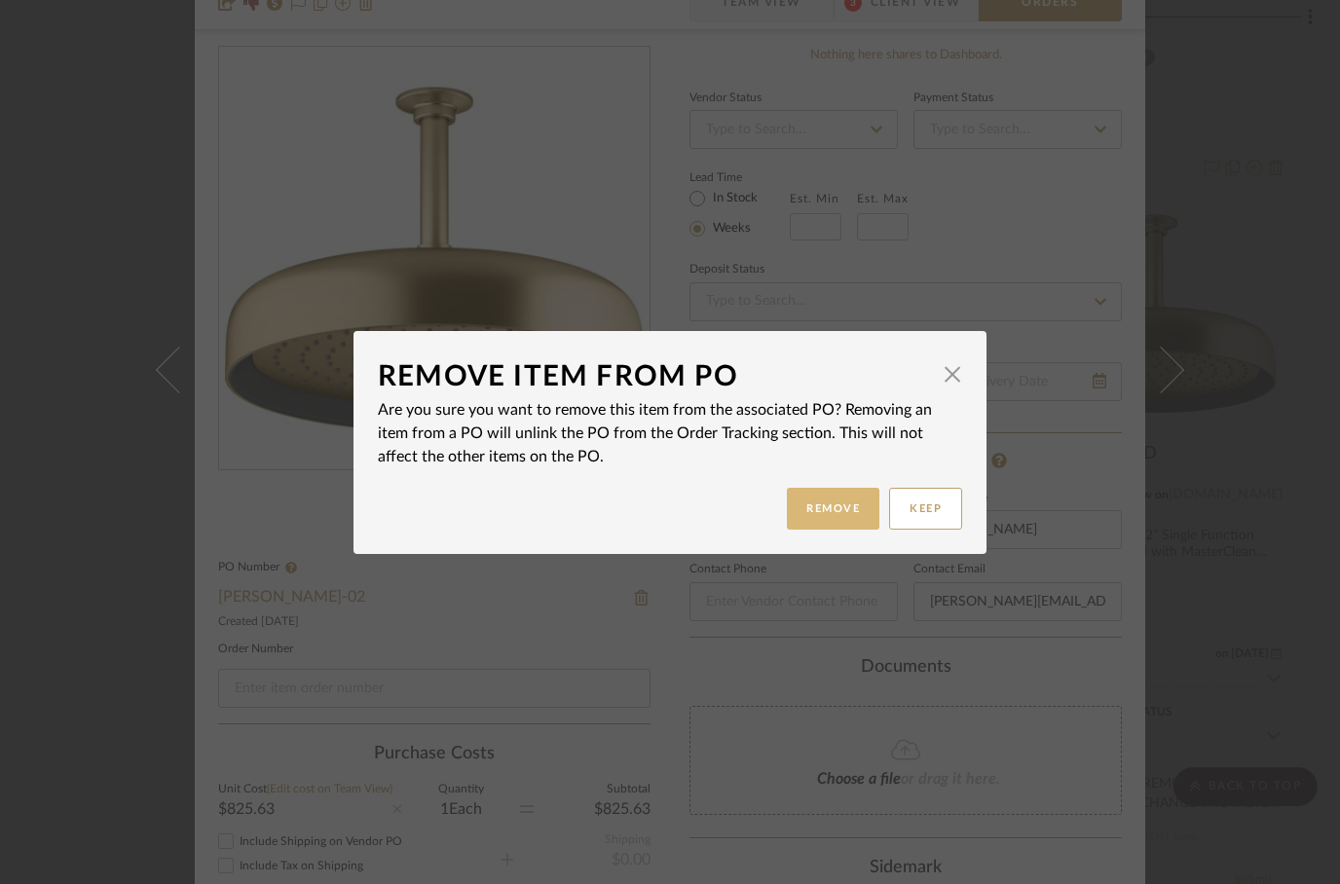
click at [814, 515] on button "Remove" at bounding box center [833, 509] width 92 height 42
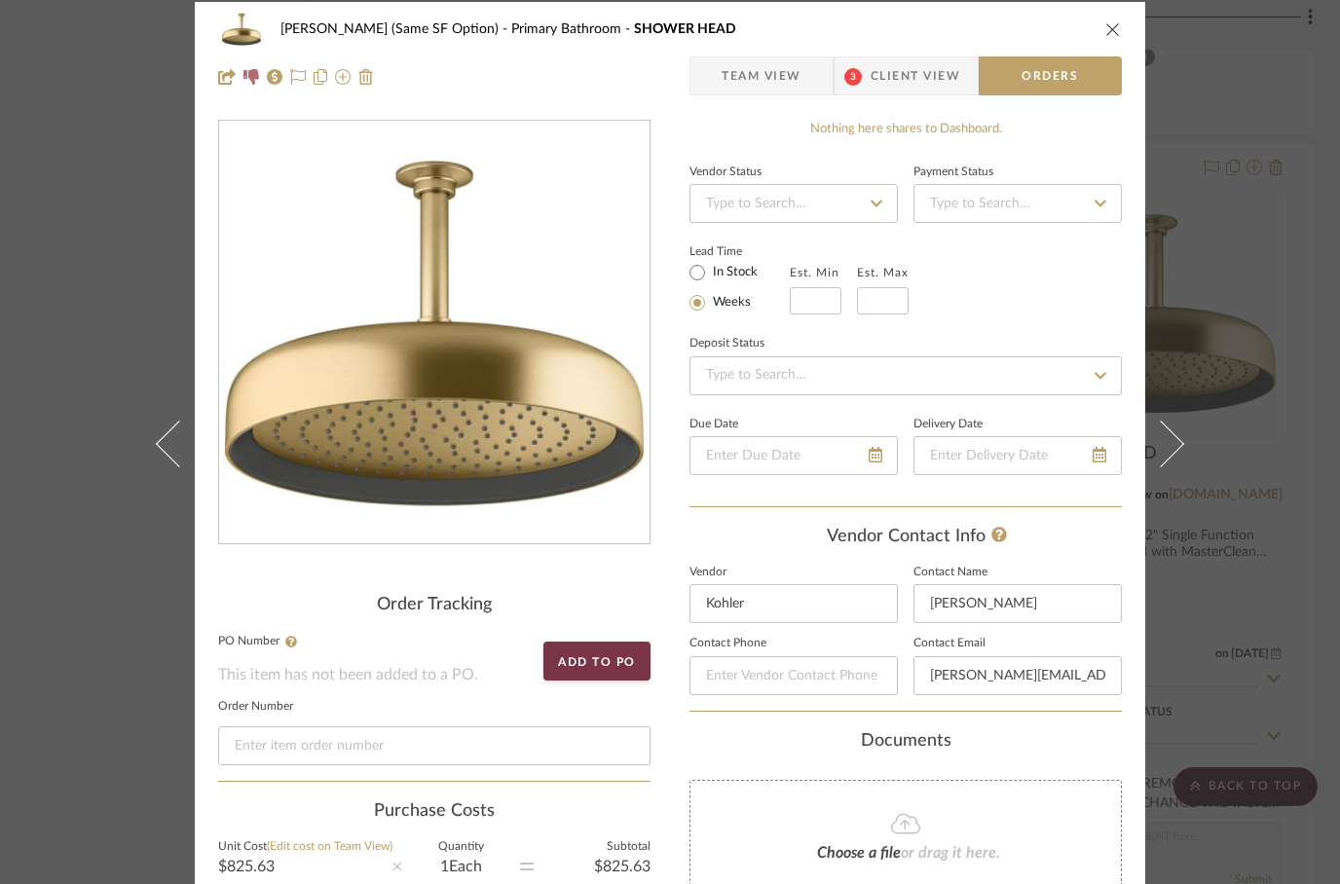
scroll to position [0, 0]
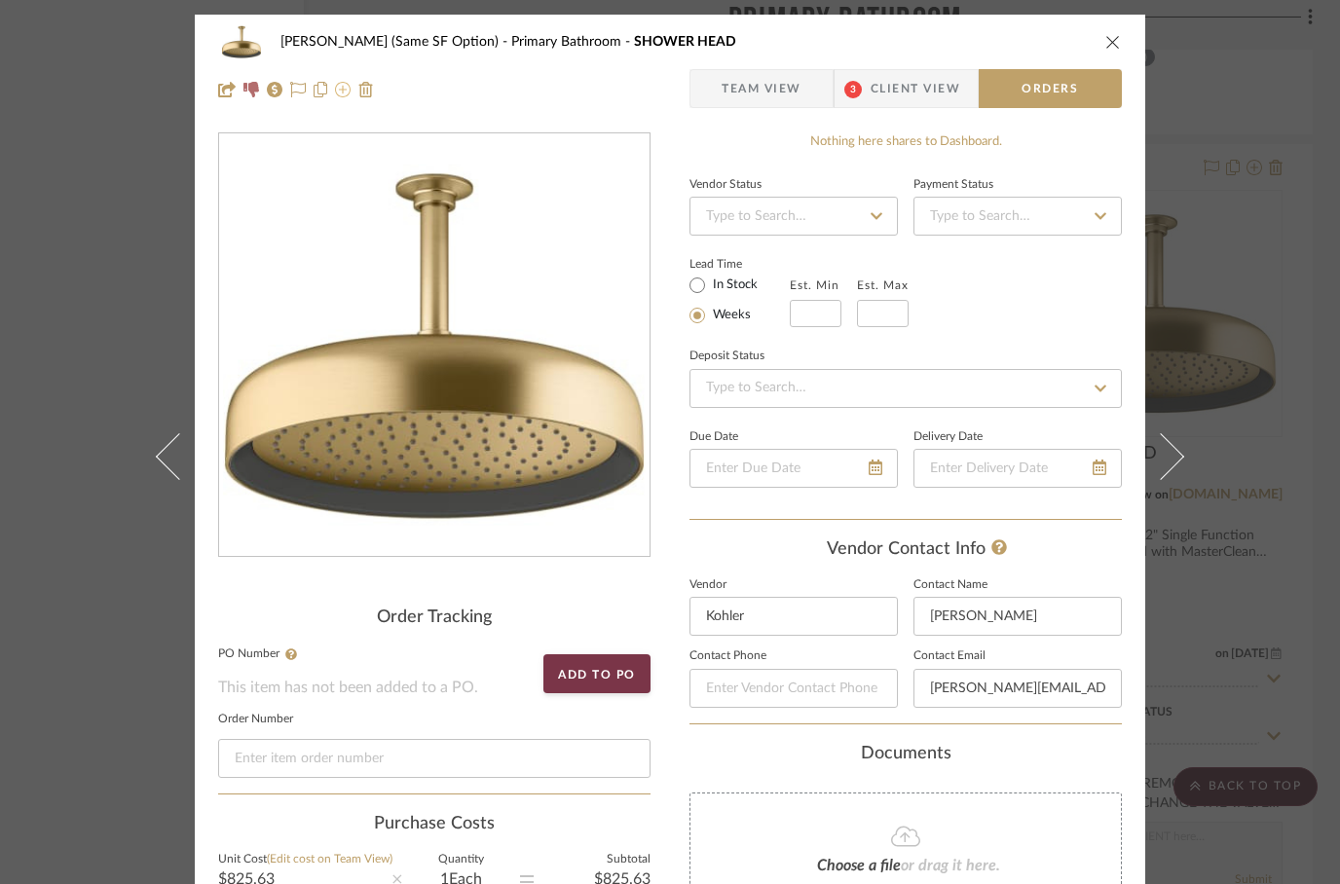
click at [342, 91] on icon at bounding box center [343, 90] width 16 height 16
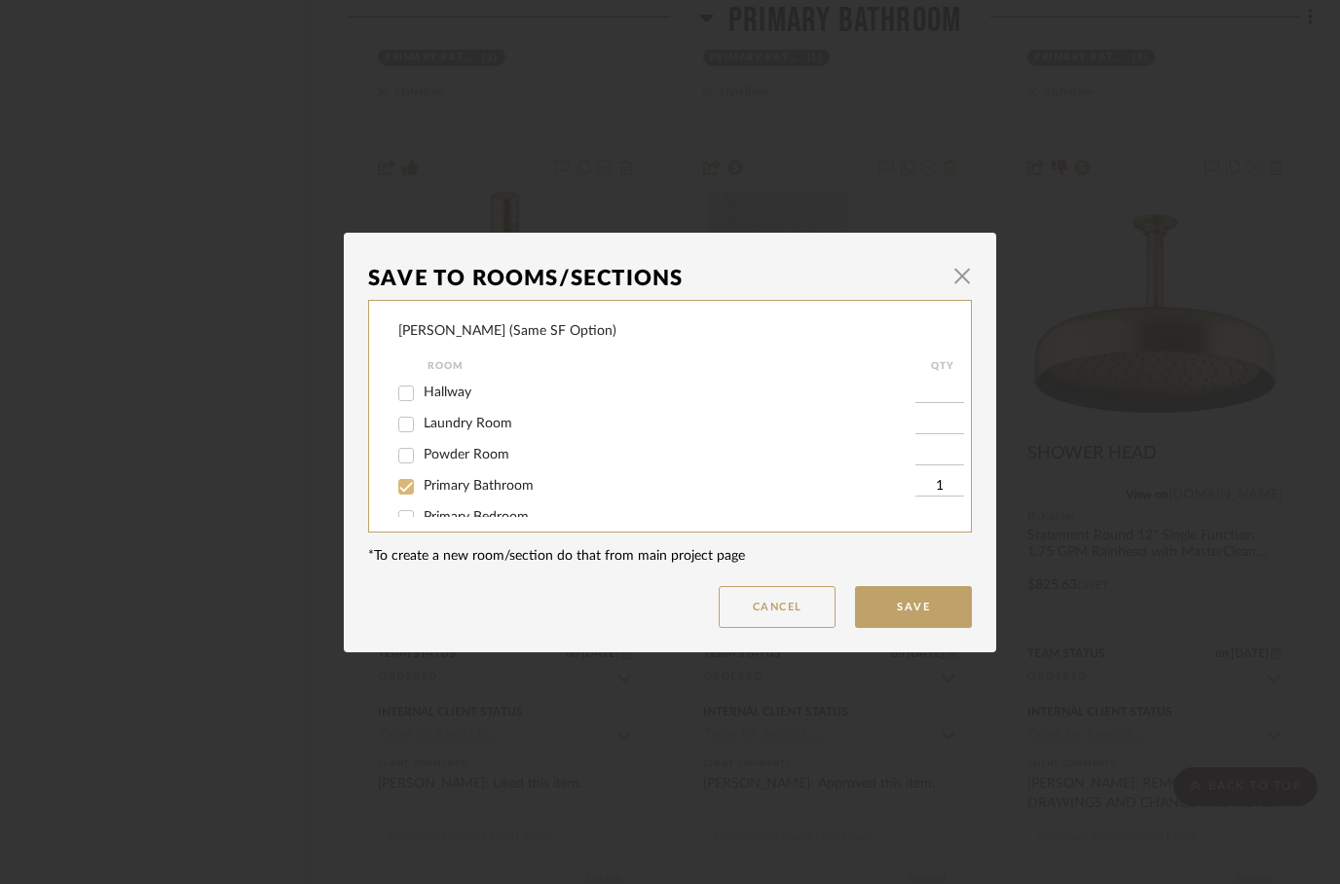
click at [405, 493] on input "Primary Bathroom" at bounding box center [405, 486] width 31 height 31
checkbox input "false"
click at [902, 616] on button "Save" at bounding box center [913, 607] width 117 height 42
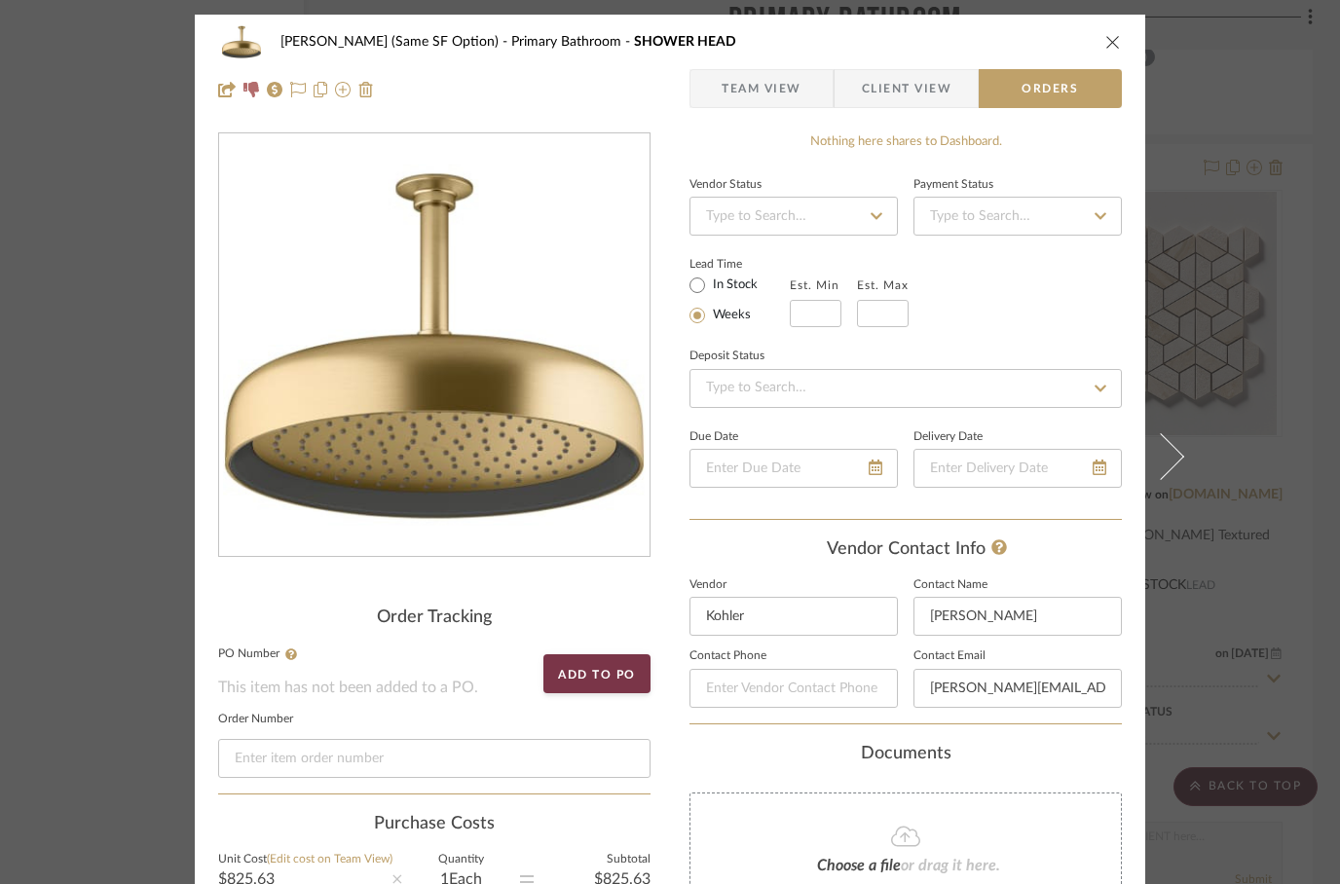
type textarea "undefined"
type textarea "[PERSON_NAME], Atelier / [PERSON_NAME] (Same SF Option) / Products for Consider…"
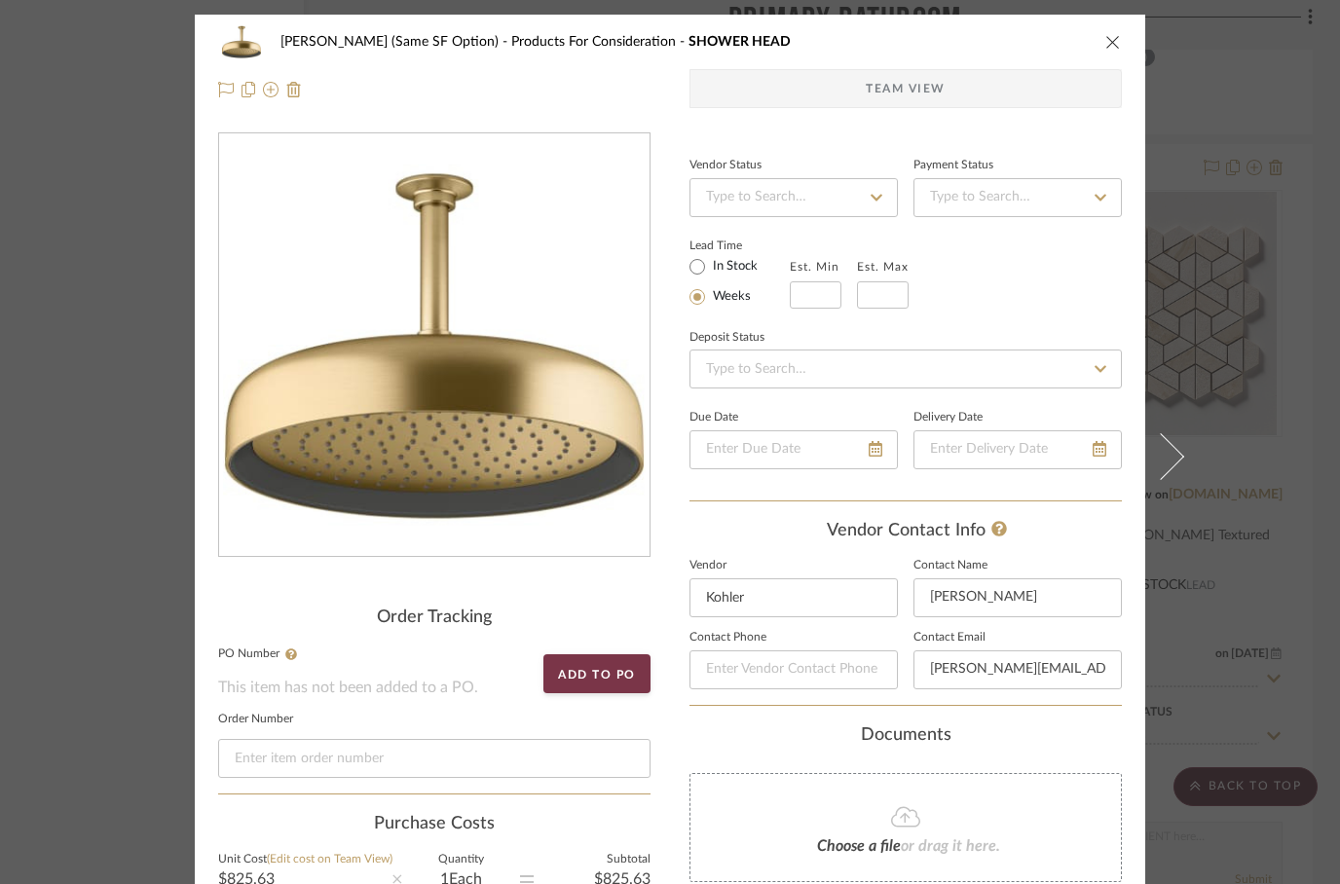
click at [1107, 54] on div "[PERSON_NAME] (Same SF Option) Products For Consideration SHOWER HEAD" at bounding box center [669, 41] width 903 height 39
click at [1112, 41] on icon "close" at bounding box center [1113, 42] width 16 height 16
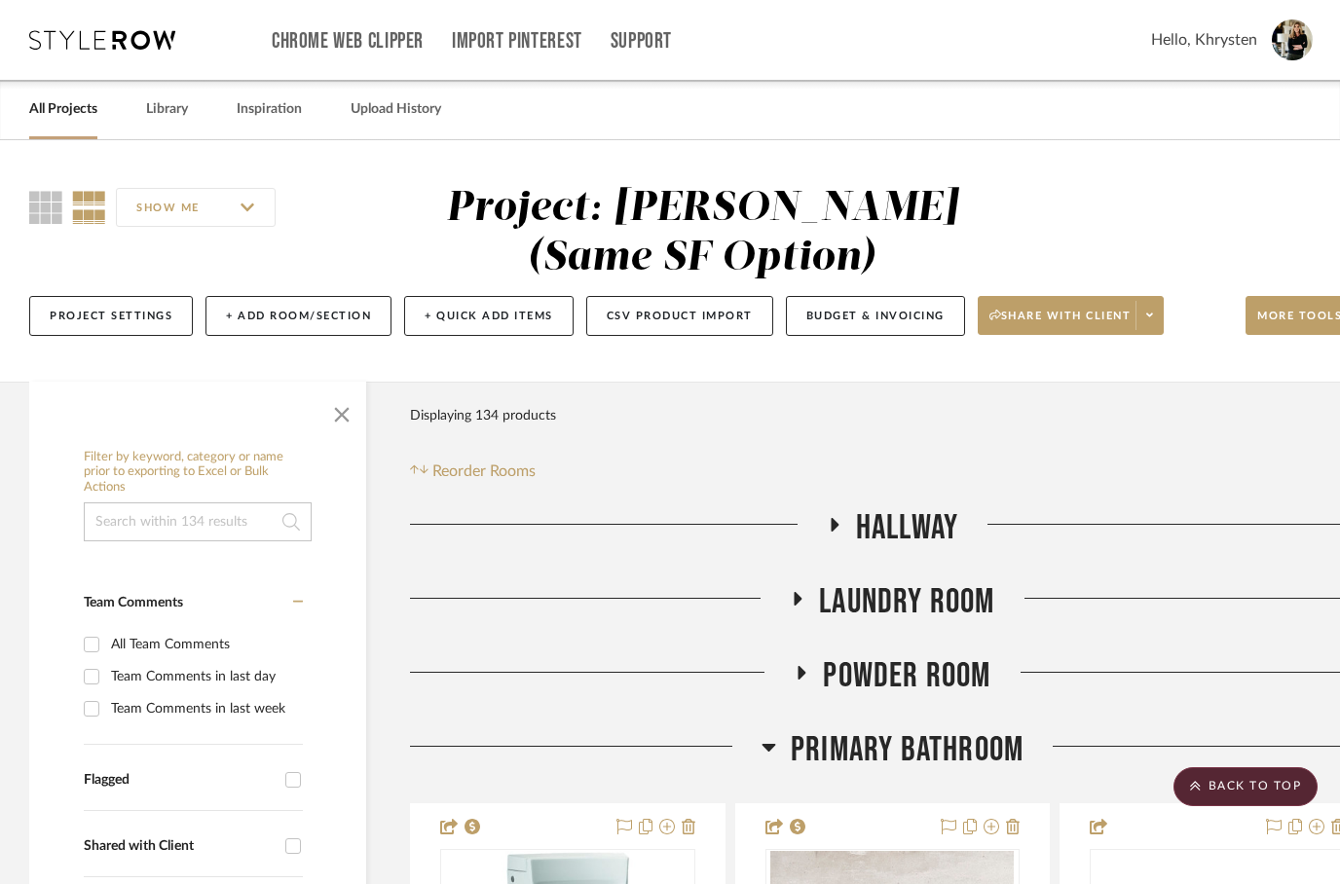
scroll to position [10158, 62]
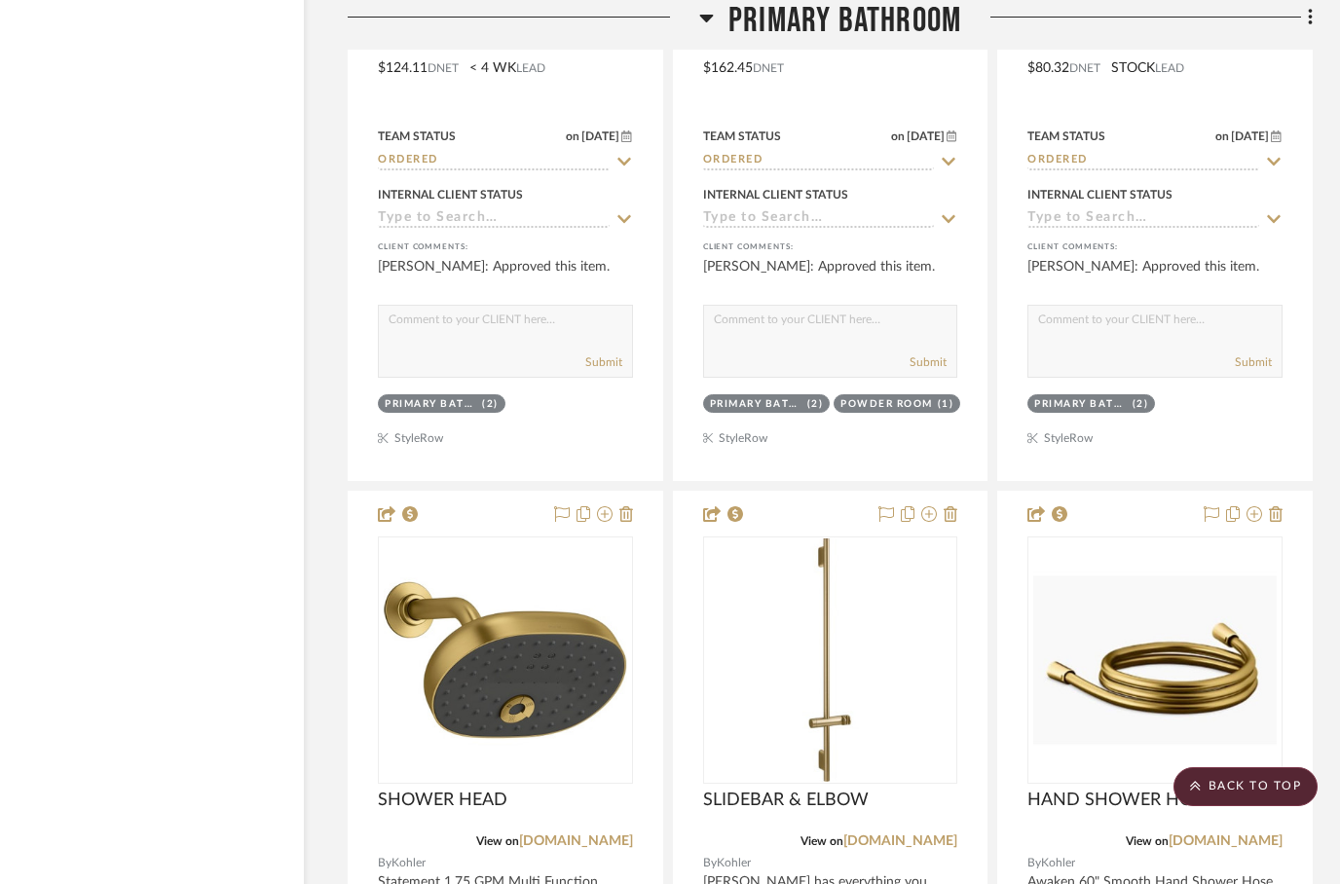
click at [711, 22] on icon at bounding box center [706, 17] width 15 height 23
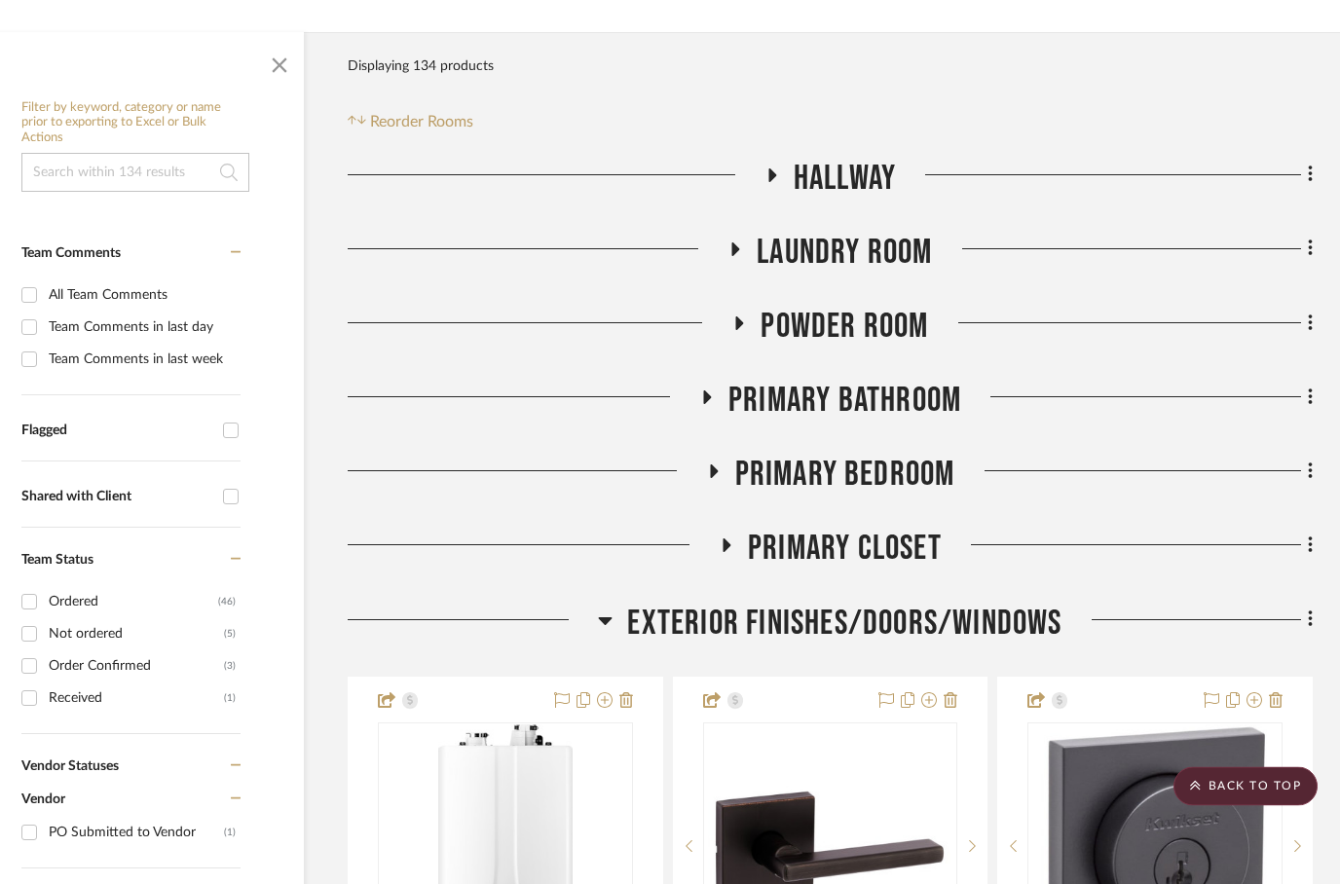
scroll to position [344, 62]
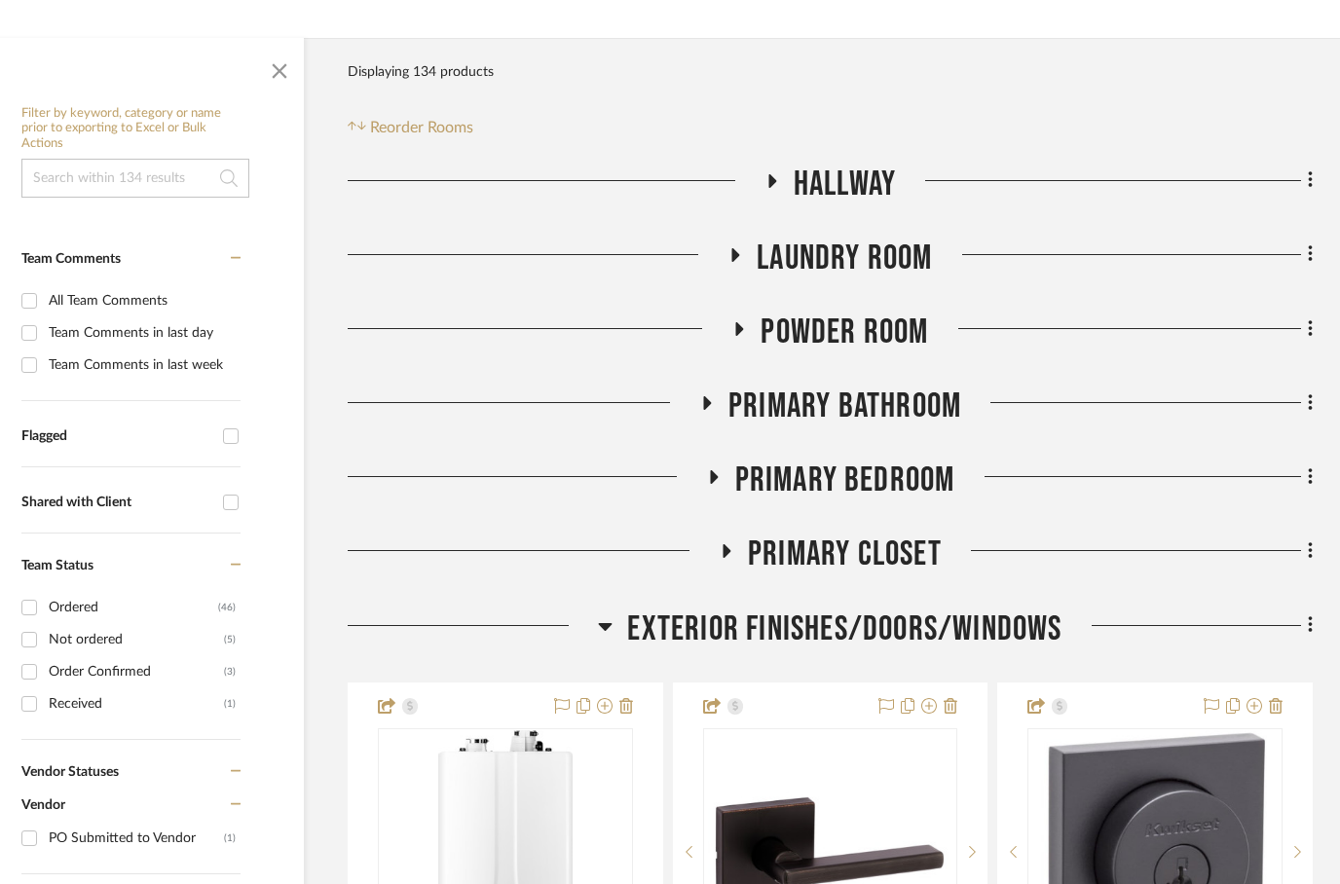
click at [772, 188] on icon at bounding box center [770, 180] width 23 height 15
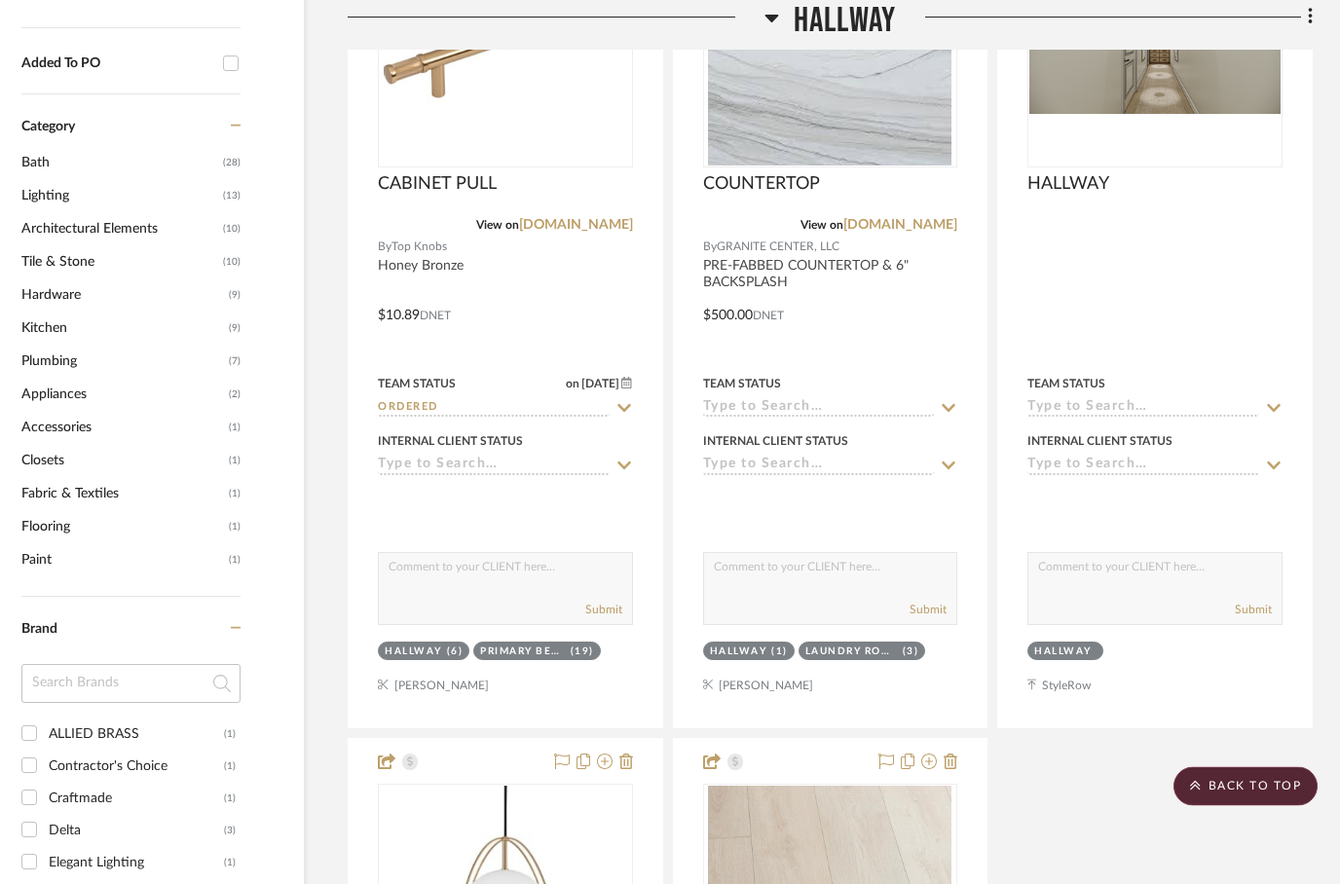
scroll to position [1555, 62]
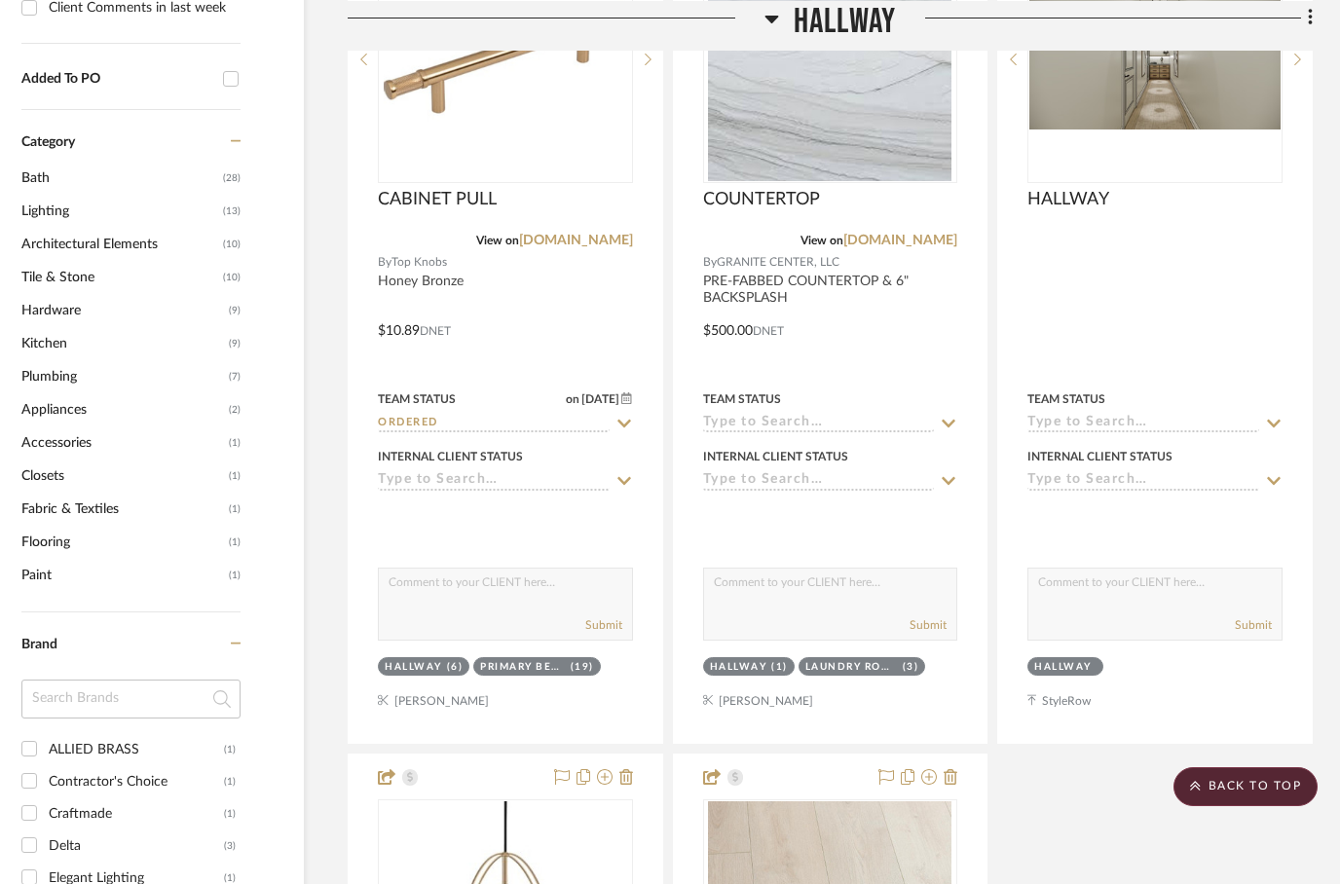
click at [767, 13] on icon at bounding box center [771, 17] width 15 height 23
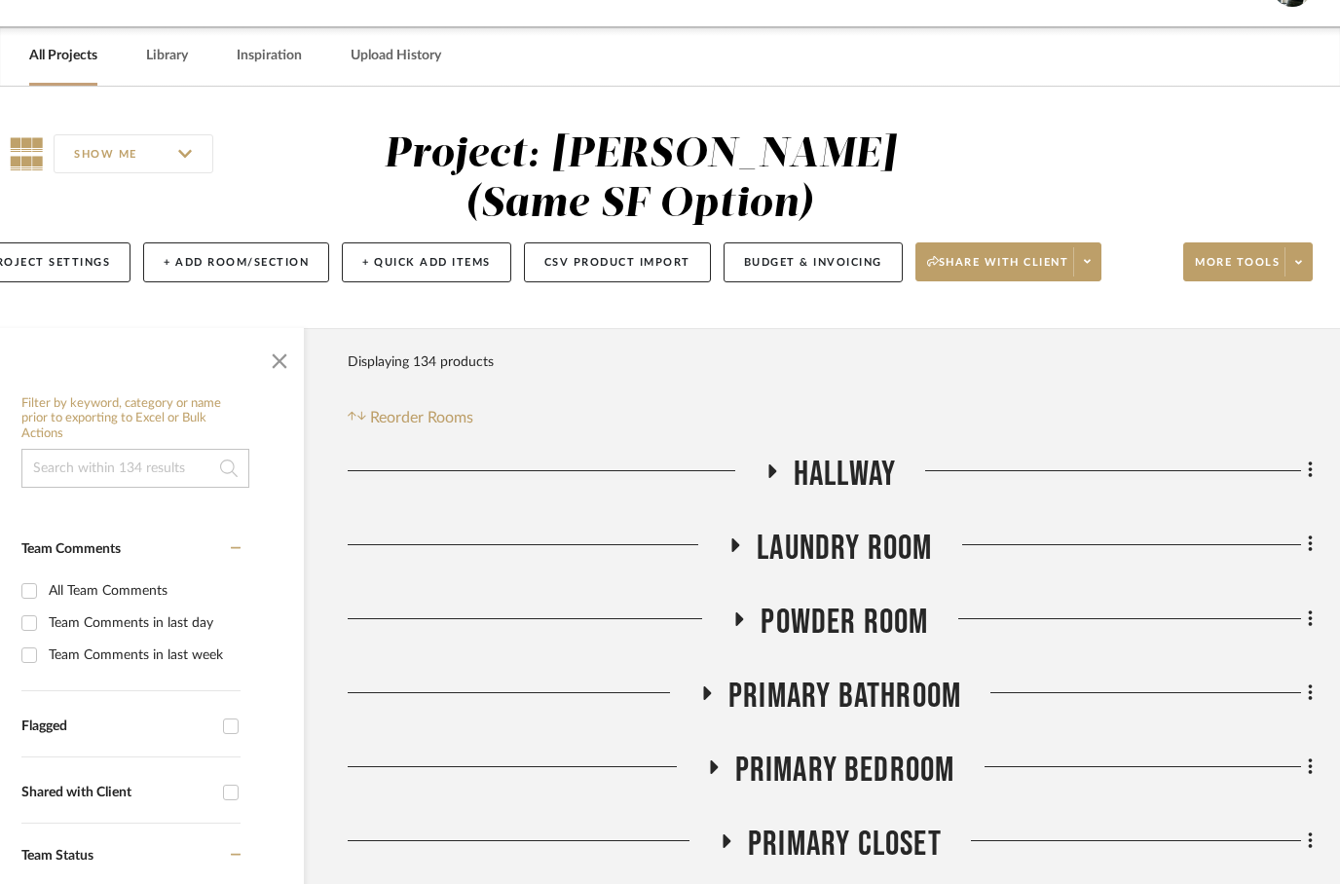
scroll to position [67, 62]
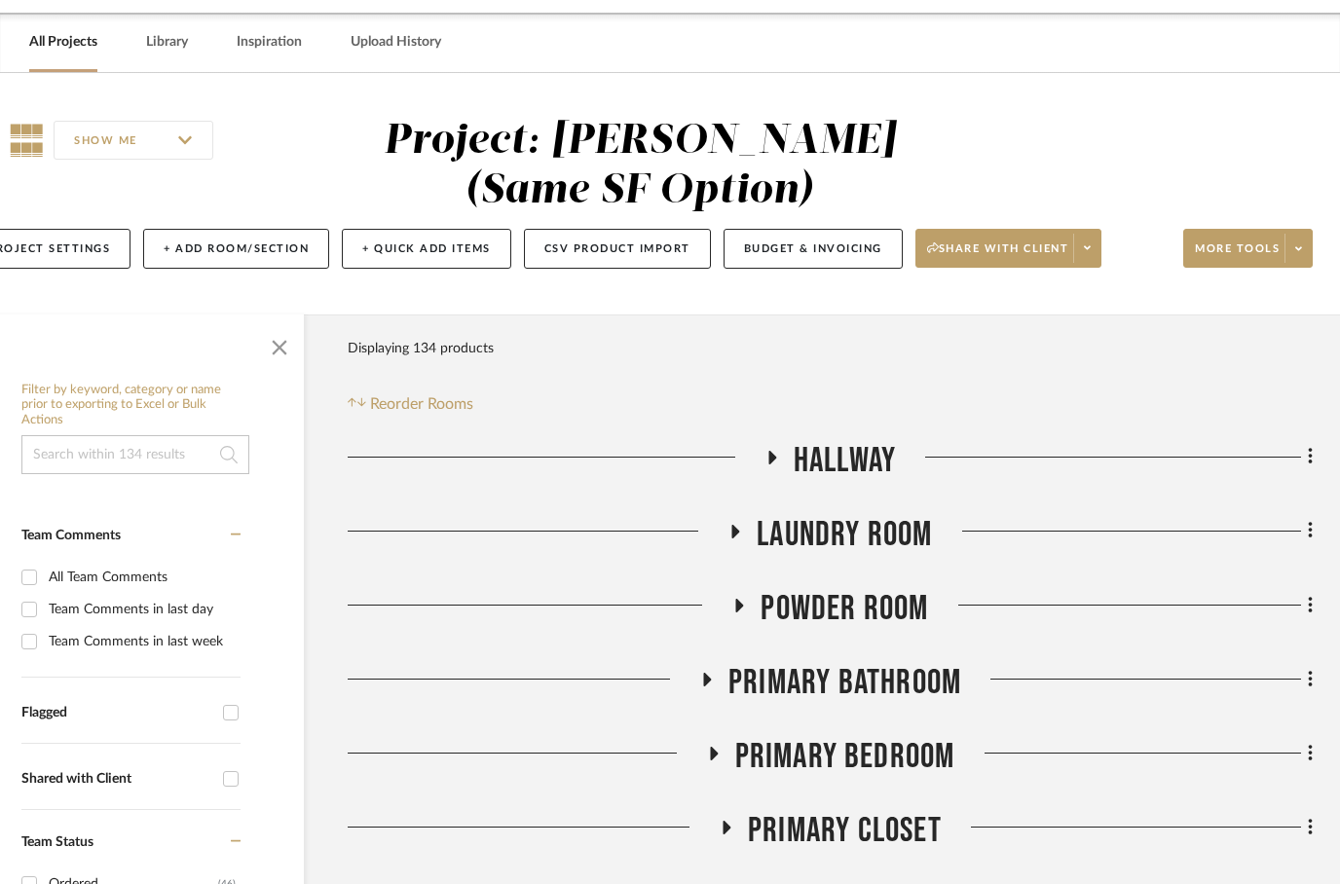
click at [736, 526] on h3 "Laundry Room" at bounding box center [829, 535] width 204 height 42
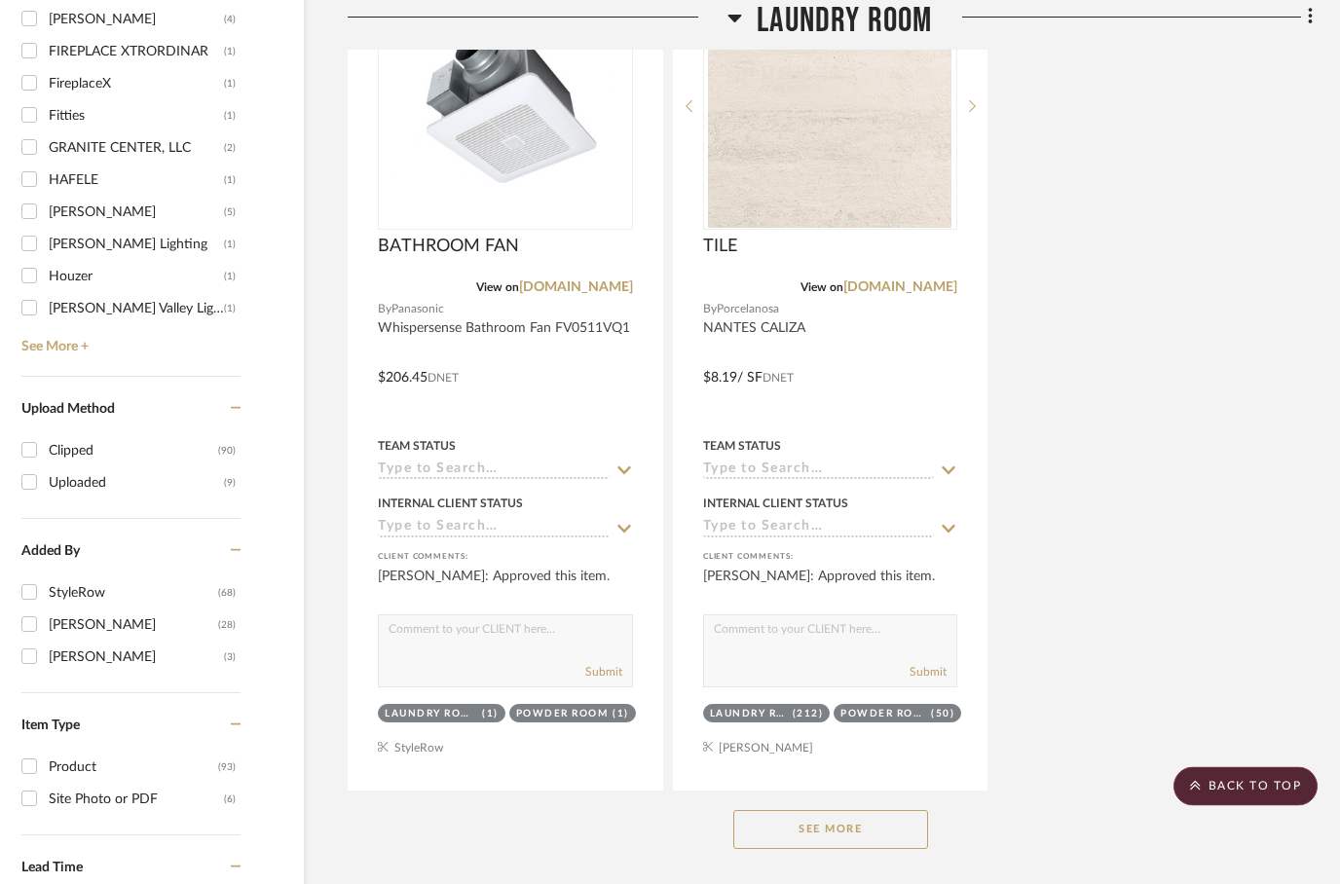
scroll to position [2460, 62]
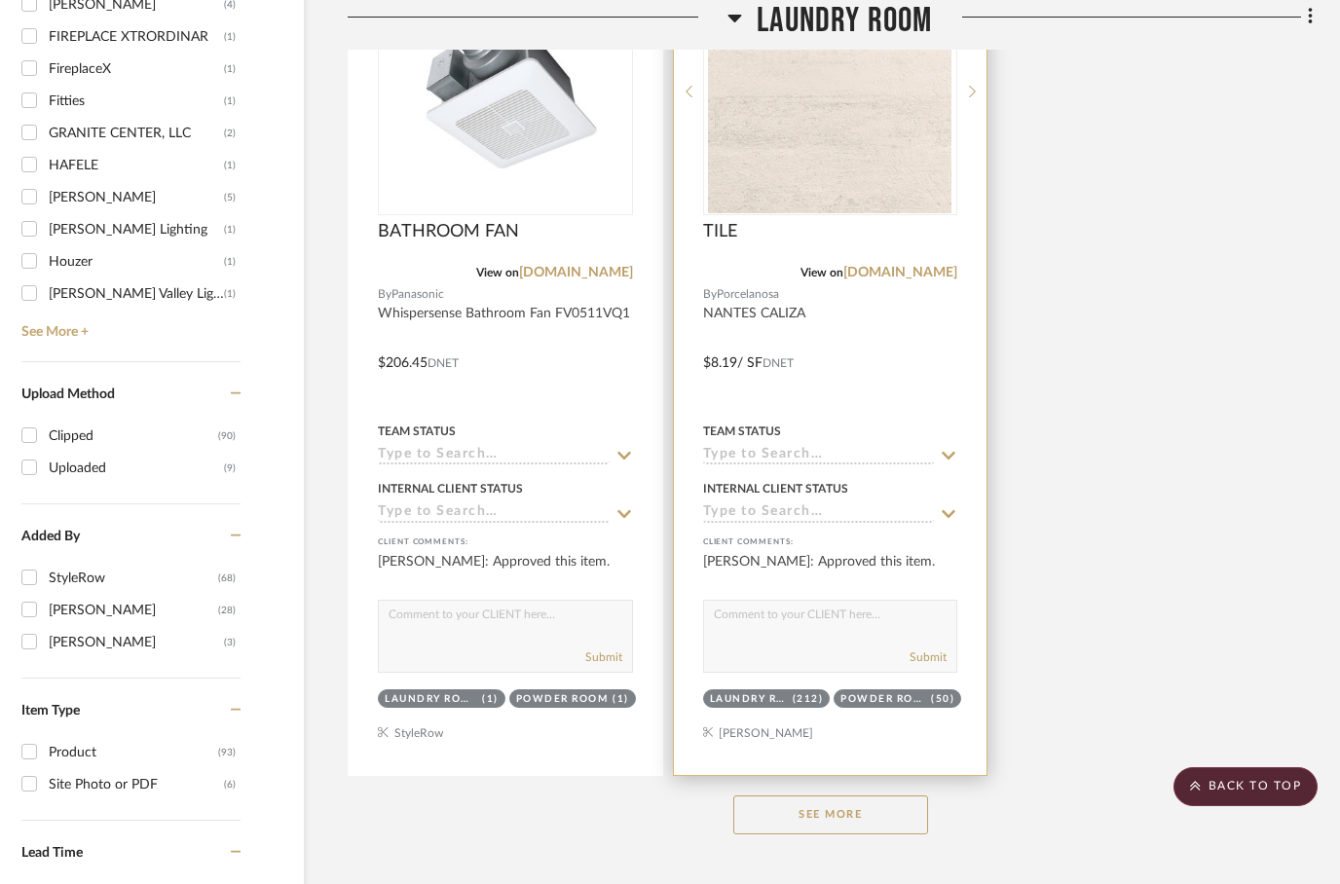
click at [888, 695] on sr-tag "Powder Room (50)" at bounding box center [897, 698] width 128 height 18
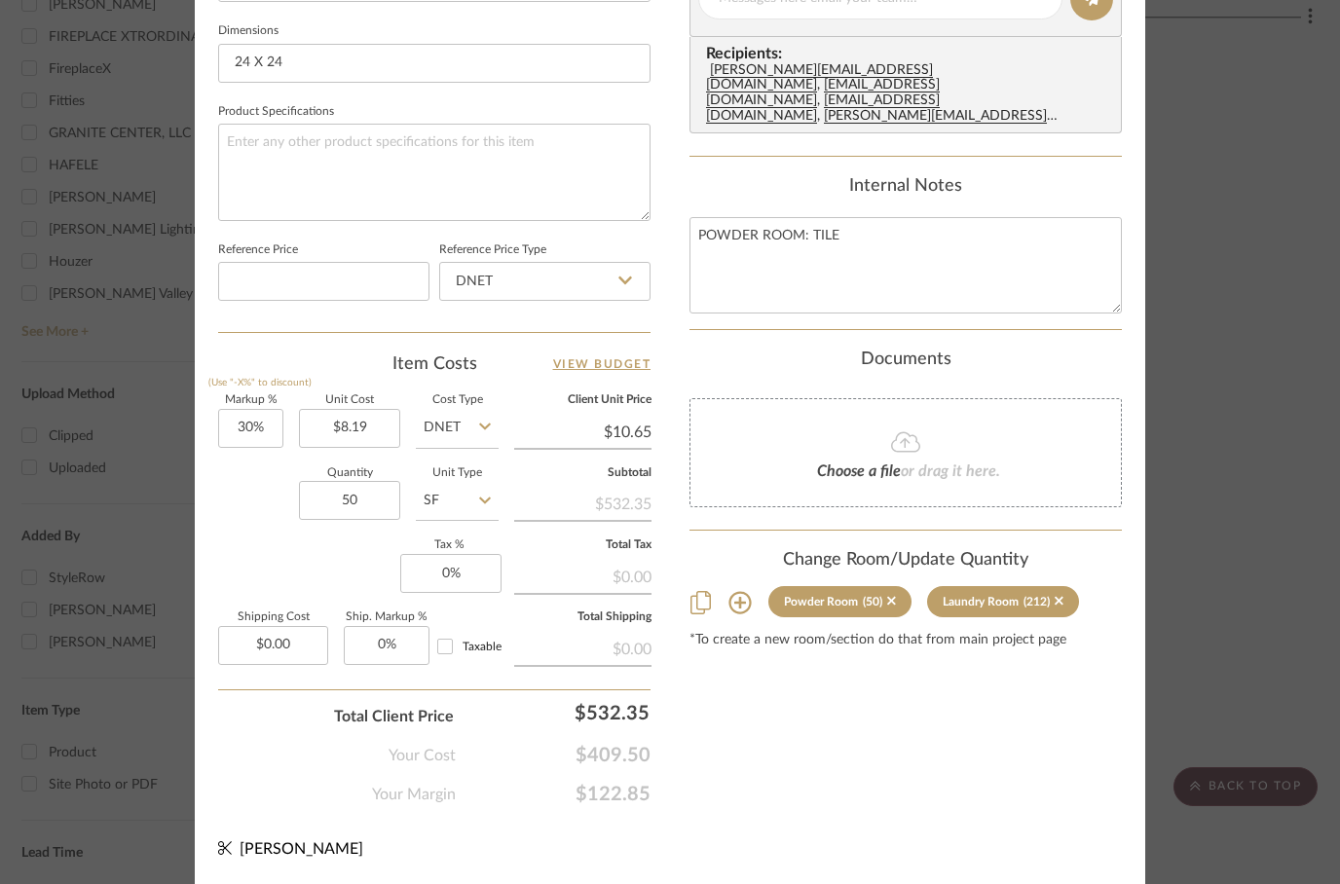
scroll to position [928, 0]
type input "38"
click at [846, 677] on div "Content here copies to Client View - confirm visibility there. Show in Client D…" at bounding box center [905, 6] width 432 height 1602
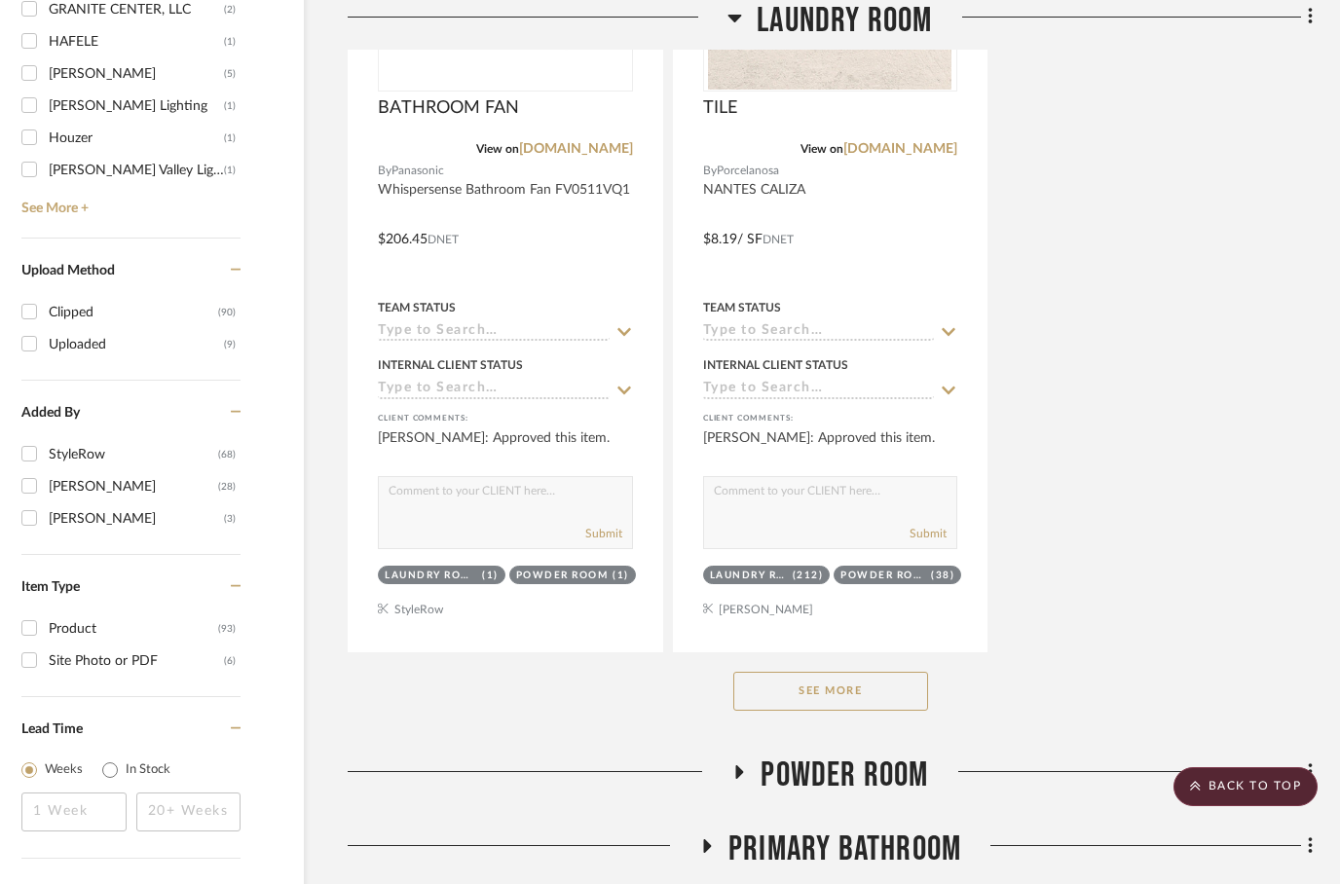
scroll to position [2572, 62]
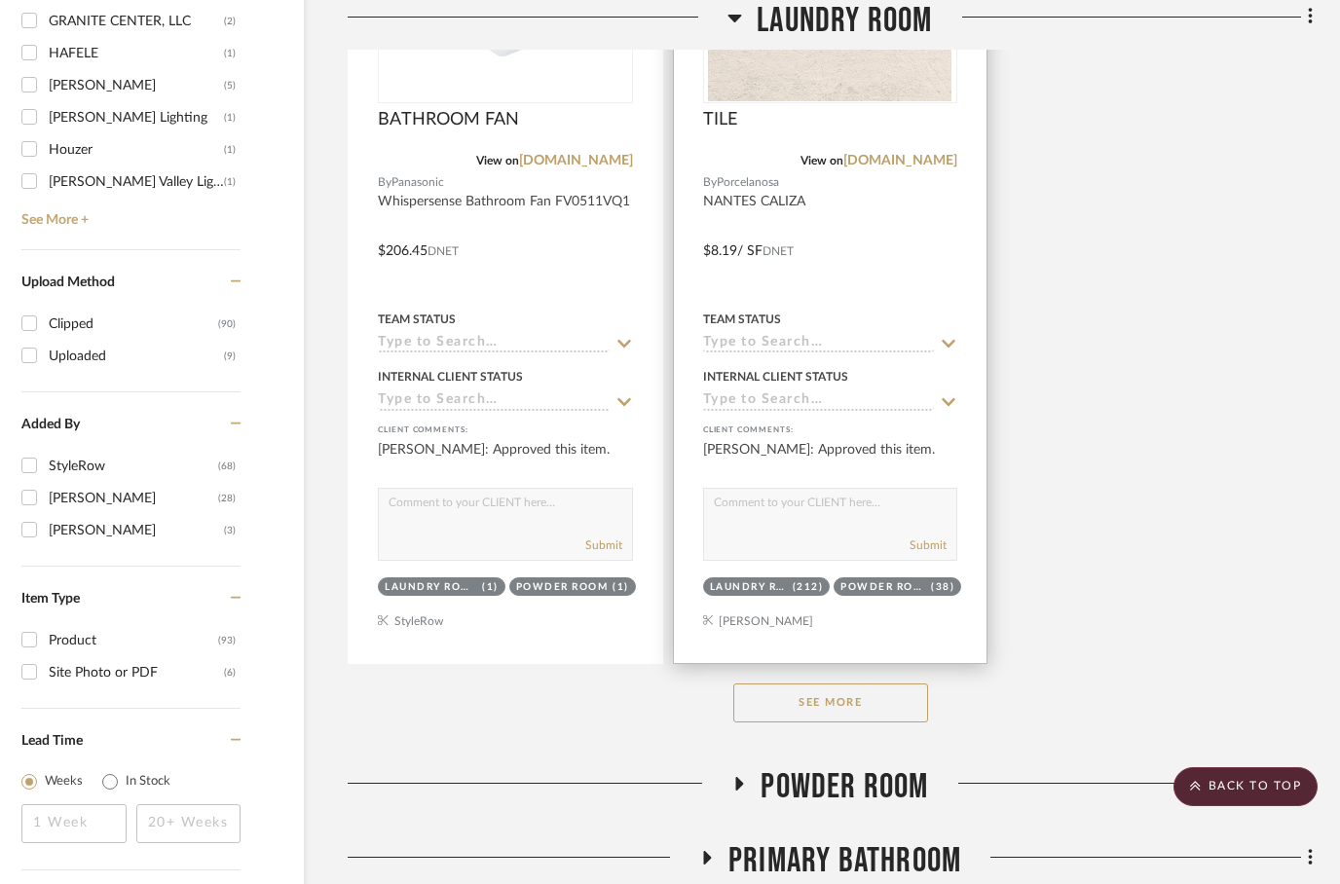
click at [752, 589] on div "Laundry Room" at bounding box center [749, 587] width 78 height 15
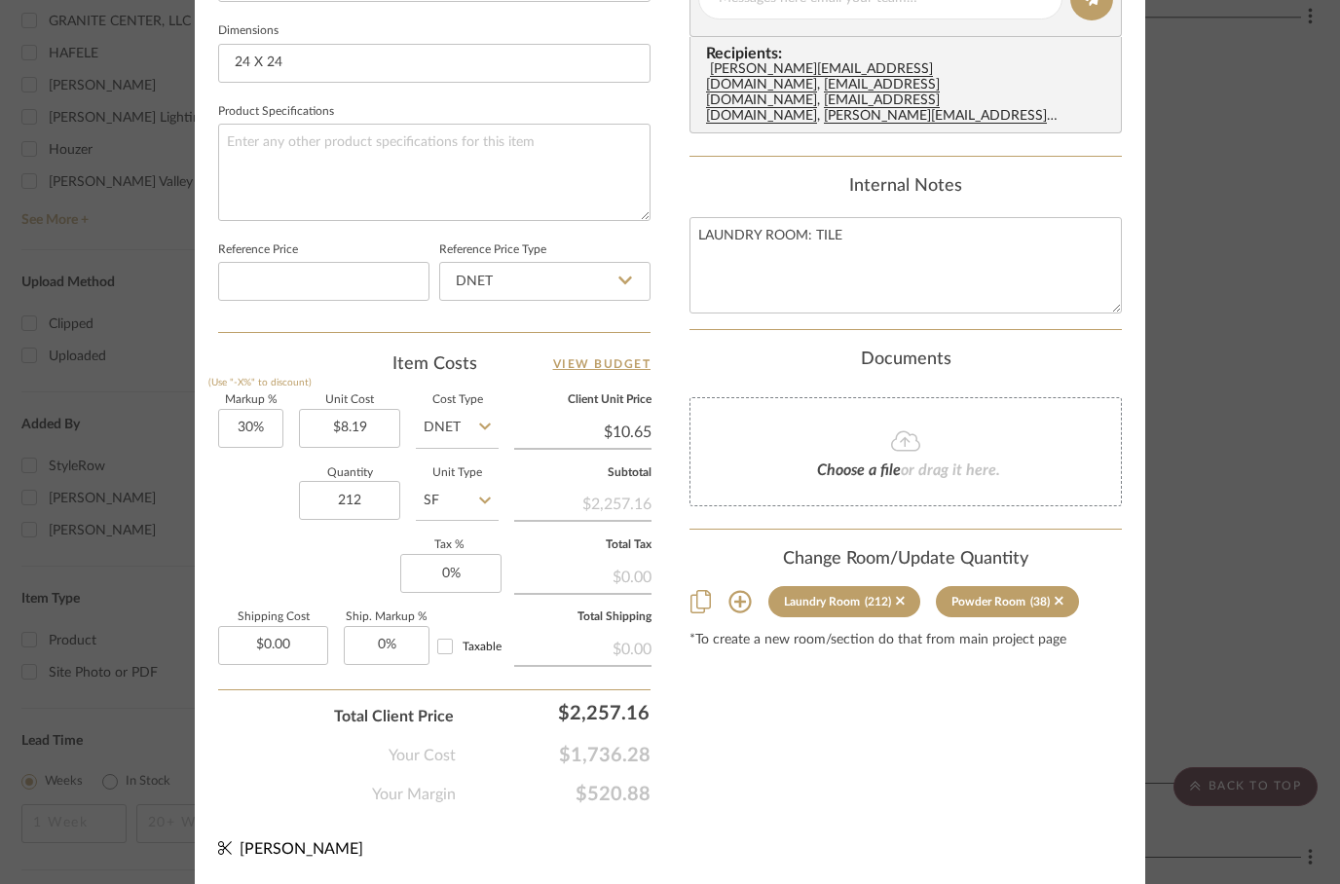
scroll to position [928, 0]
type input "192"
click at [826, 669] on div "Content here copies to Client View - confirm visibility there. Show in Client D…" at bounding box center [905, 6] width 432 height 1602
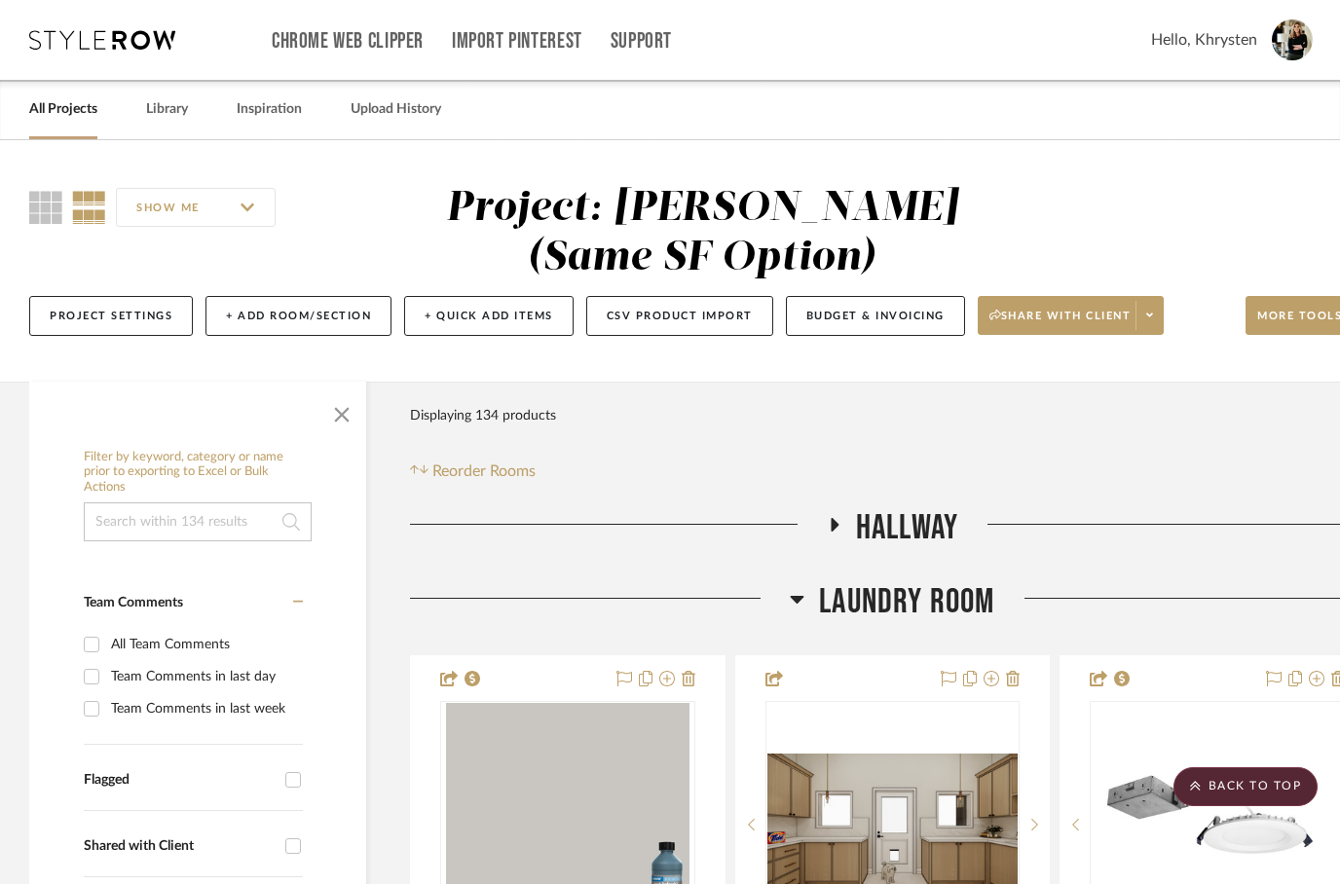
scroll to position [2572, 62]
